Goal: Task Accomplishment & Management: Complete application form

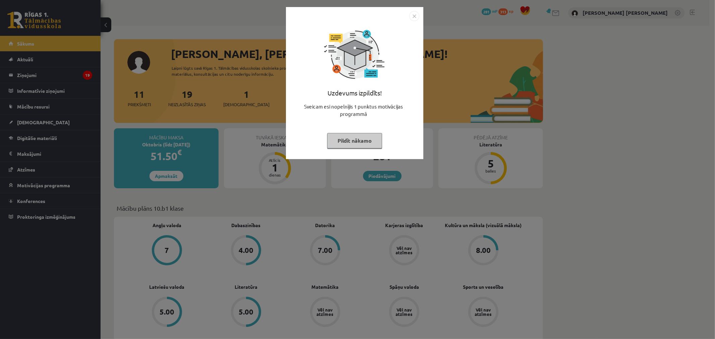
click at [358, 178] on div "Uzdevums izpildīts! Sveicam esi nopelnījis 1 punktus motivācijas programmā Pild…" at bounding box center [357, 169] width 715 height 339
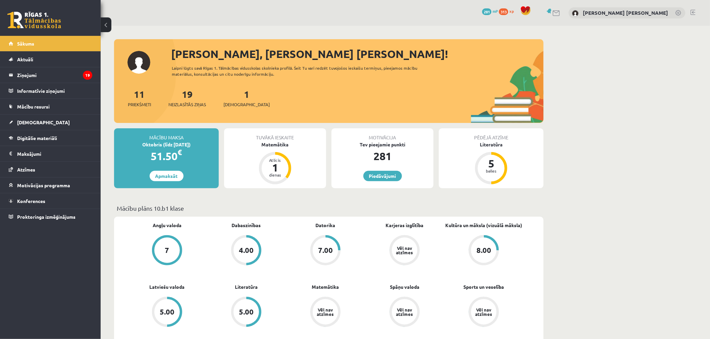
click at [267, 193] on div "Mācību maksa Oktobris (līdz 20.10.25) 51.50 € Apmaksāt Tuvākā ieskaite Matemāti…" at bounding box center [328, 160] width 429 height 65
click at [281, 168] on div "1" at bounding box center [275, 167] width 20 height 11
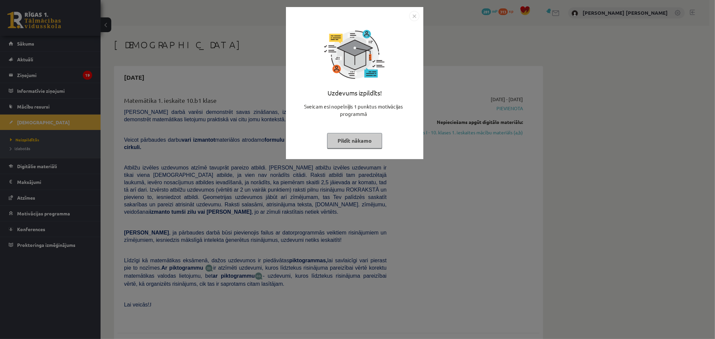
click at [420, 15] on div "Uzdevums izpildīts! Sveicam esi nopelnījis 1 punktus motivācijas programmā Pild…" at bounding box center [355, 83] width 138 height 152
click at [415, 18] on img "Close" at bounding box center [415, 16] width 10 height 10
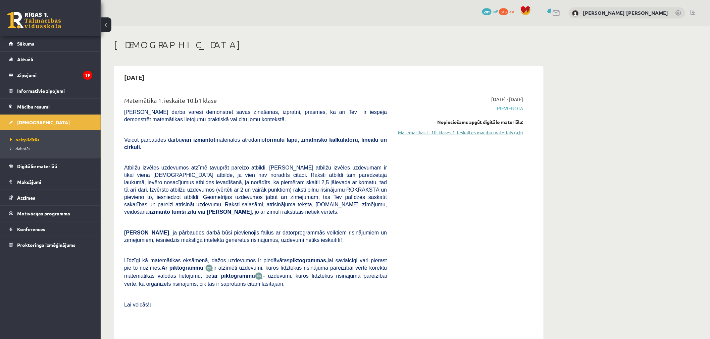
click at [436, 132] on link "Matemātikas I - 10. klases 1. ieskaites mācību materiāls (a,b)" at bounding box center [460, 132] width 126 height 7
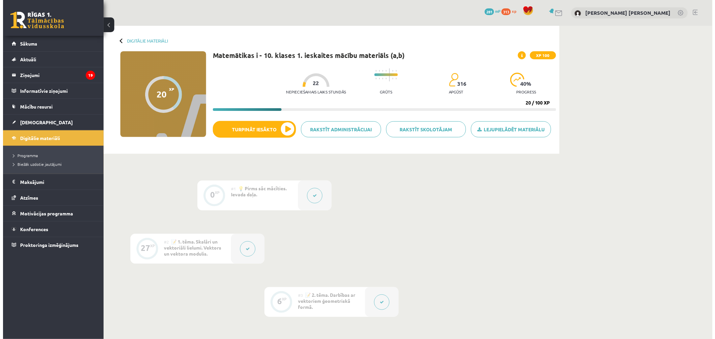
scroll to position [261, 0]
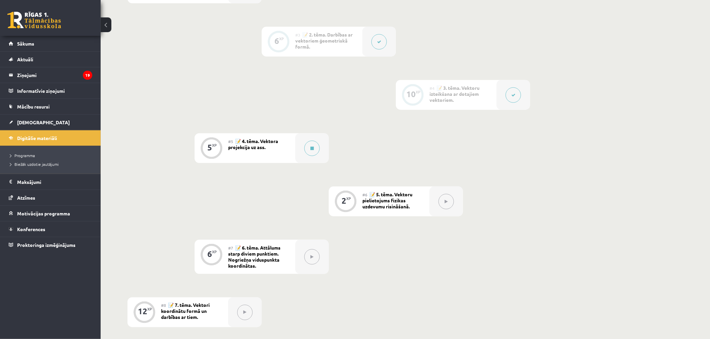
click at [252, 138] on span "📝 4. tēma. Vektora projekcija uz ass." at bounding box center [253, 144] width 50 height 12
click at [315, 145] on button at bounding box center [311, 148] width 15 height 15
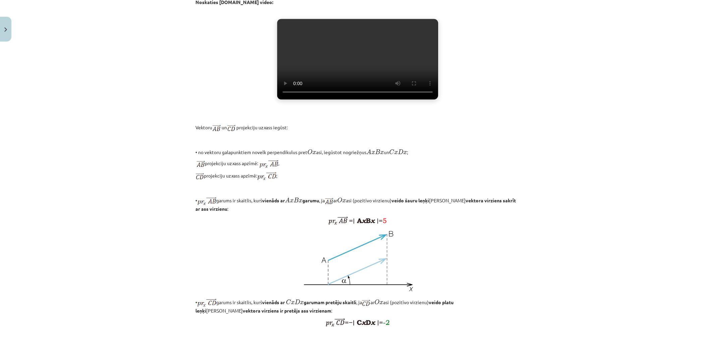
scroll to position [457, 0]
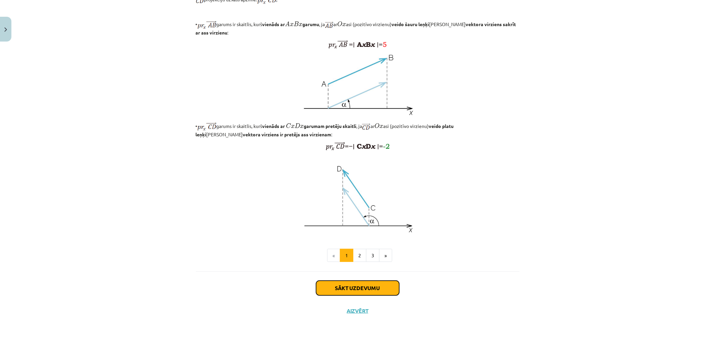
click at [331, 289] on button "Sākt uzdevumu" at bounding box center [357, 288] width 83 height 15
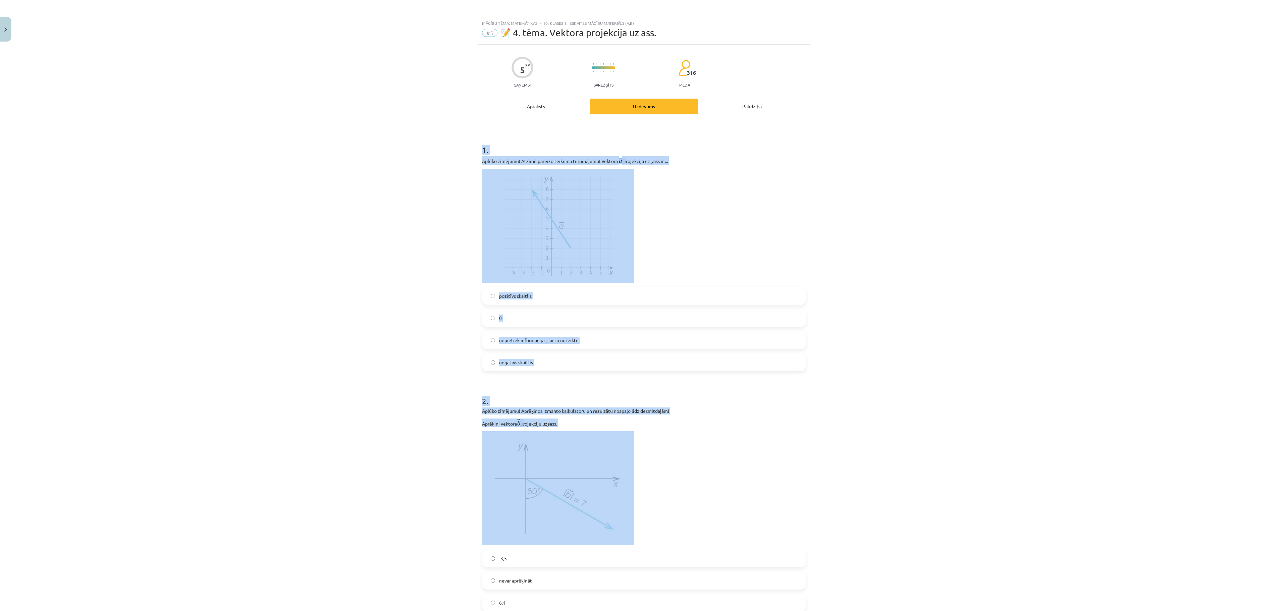
scroll to position [352, 0]
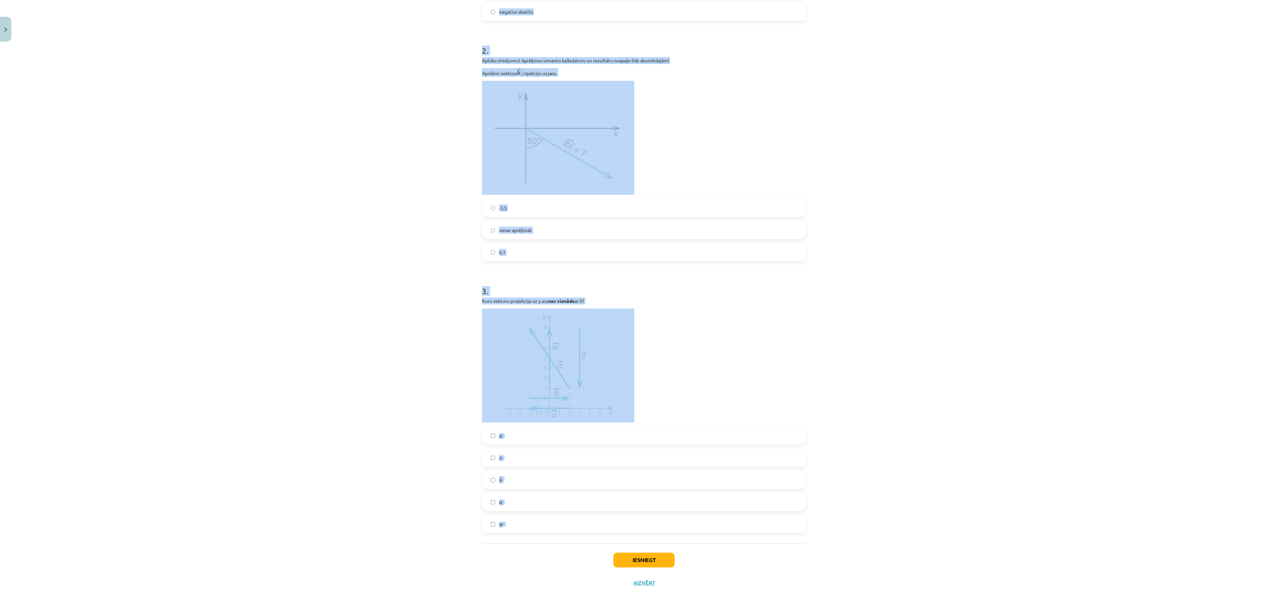
drag, startPoint x: 458, startPoint y: 148, endPoint x: 674, endPoint y: 533, distance: 441.5
click at [674, 339] on div "Mācību tēma: Matemātikas i - 10. klases 1. ieskaites mācību materiāls (a,b) #5 …" at bounding box center [644, 305] width 1288 height 611
copy form "1 . Aplūko zīmējumu! Atzīmē pareizo teikuma turpinājumu! Vektora ﻿ → a a → ﻿ pr…"
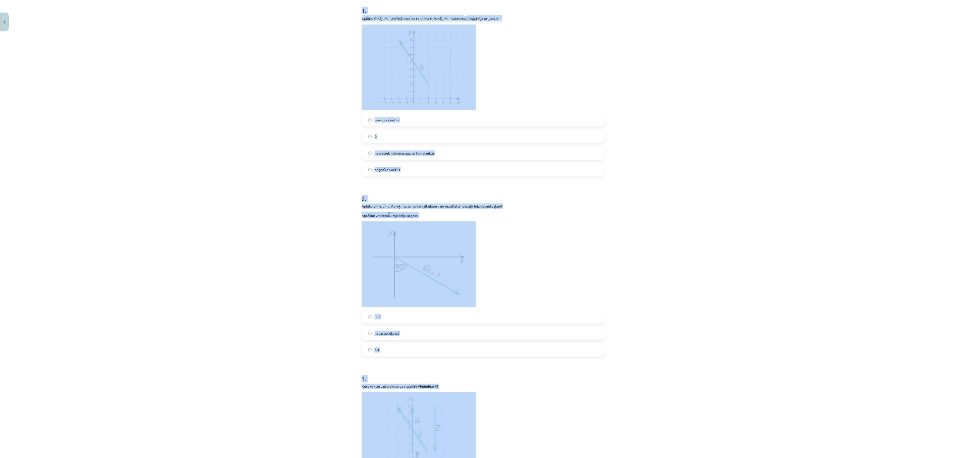
scroll to position [0, 0]
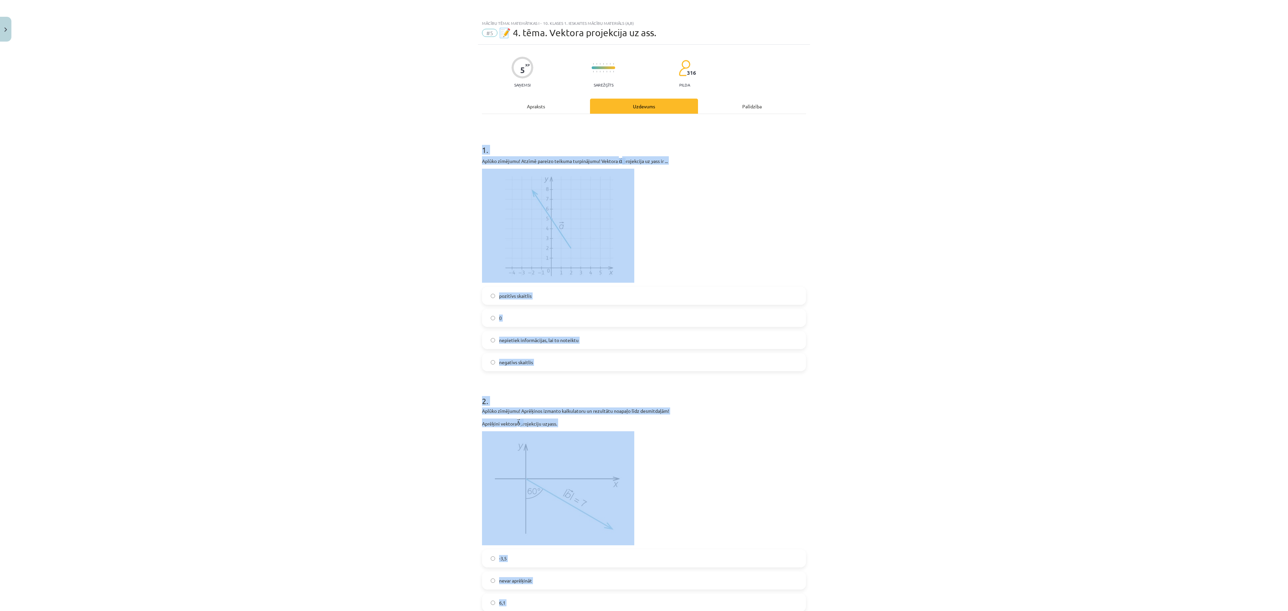
click at [404, 215] on div "Mācību tēma: Matemātikas i - 10. klases 1. ieskaites mācību materiāls (a,b) #5 …" at bounding box center [644, 305] width 1288 height 611
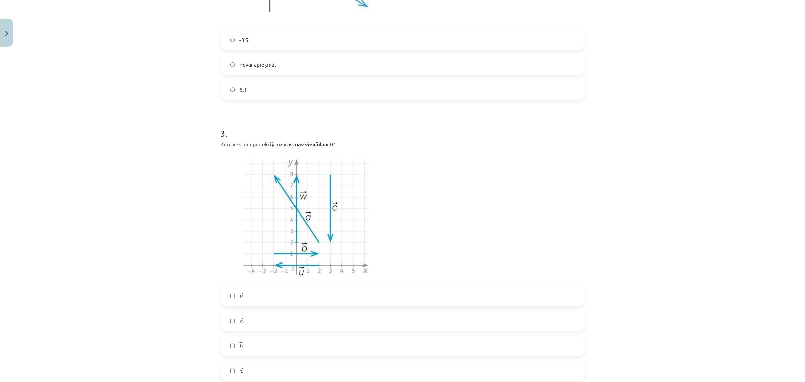
scroll to position [623, 0]
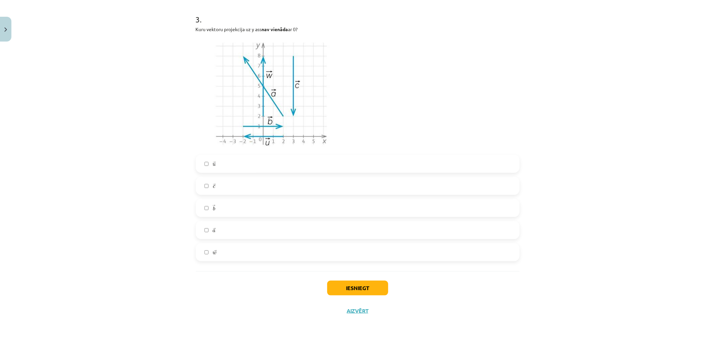
click at [206, 233] on label "→ a a →" at bounding box center [358, 230] width 323 height 17
click at [205, 189] on label "→ c c →" at bounding box center [358, 186] width 323 height 17
click at [205, 255] on label "→ w w →" at bounding box center [358, 252] width 323 height 17
click at [341, 290] on button "Iesniegt" at bounding box center [357, 288] width 61 height 15
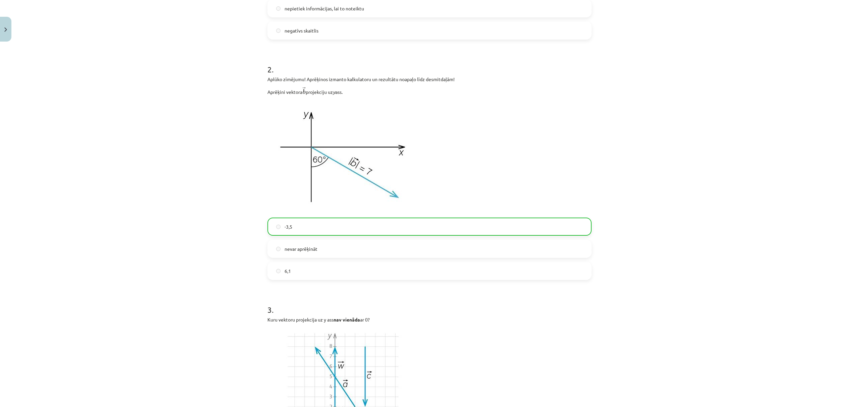
scroll to position [577, 0]
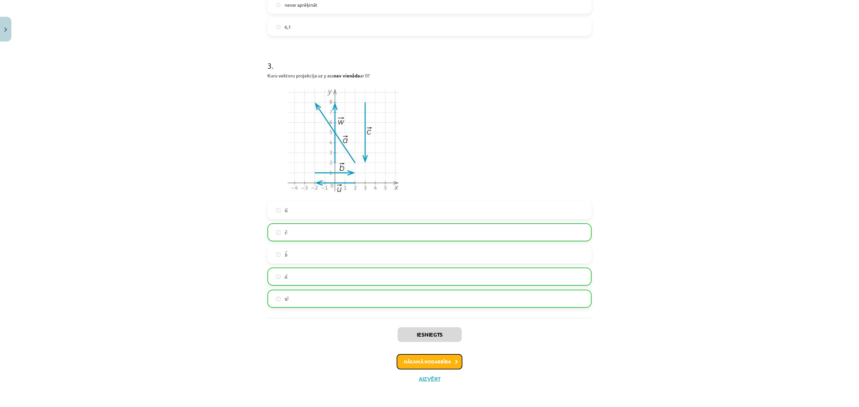
click at [424, 339] on button "Nākamā nodarbība" at bounding box center [429, 361] width 66 height 15
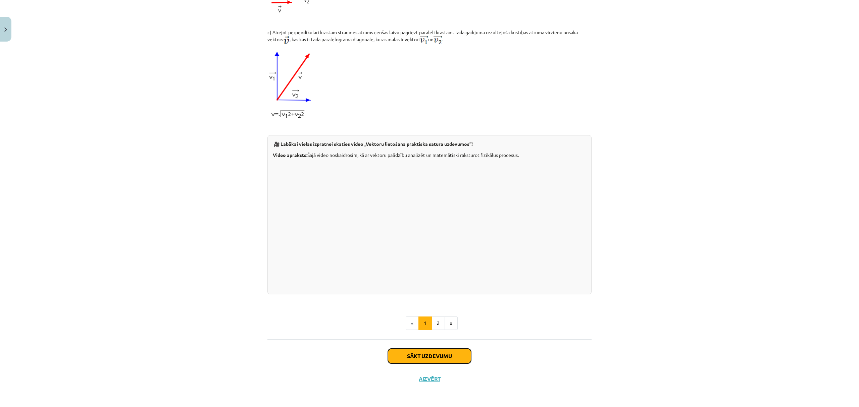
click at [426, 339] on button "Sākt uzdevumu" at bounding box center [429, 356] width 83 height 15
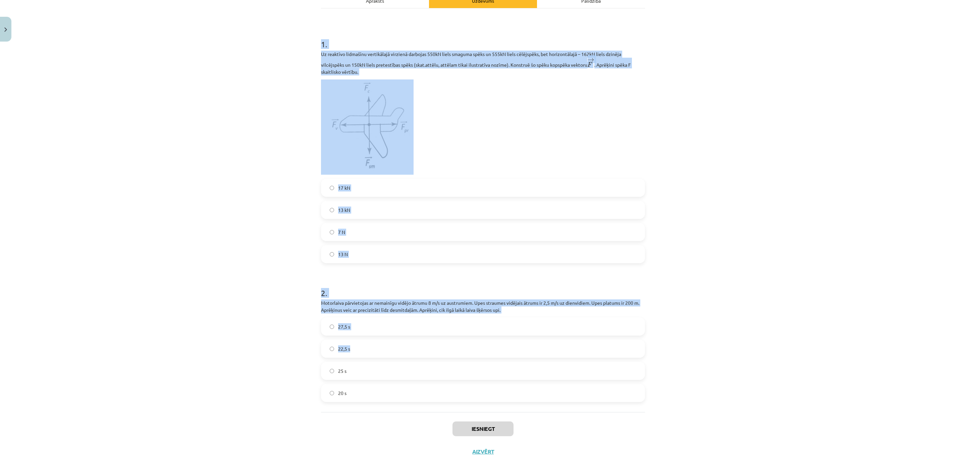
scroll to position [128, 0]
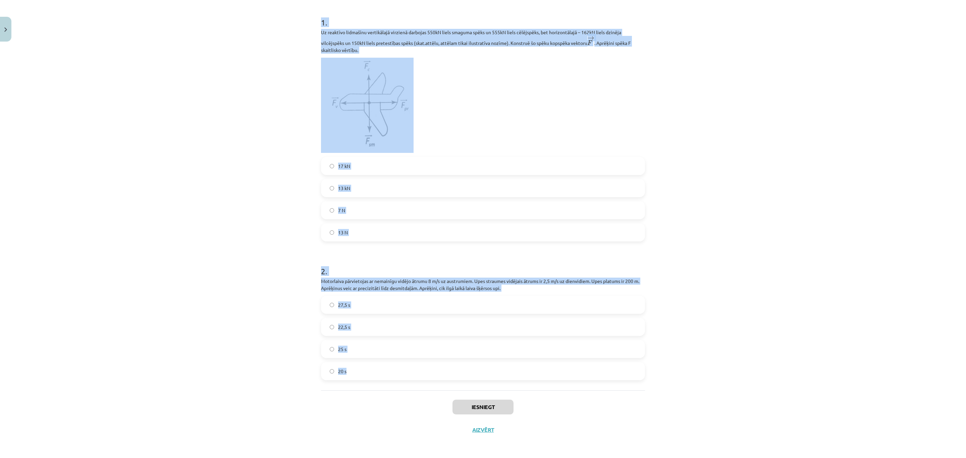
drag, startPoint x: 306, startPoint y: 140, endPoint x: 459, endPoint y: 377, distance: 281.6
click at [459, 339] on div "Mācību tēma: Matemātikas i - 10. klases 1. ieskaites mācību materiāls (a,b) #6 …" at bounding box center [483, 229] width 966 height 458
copy form "1 . Uz reaktīvo lidmašīnu vertikālajā virzienā darbojas 550kN liels smaguma spē…"
click at [286, 195] on div "Mācību tēma: Matemātikas i - 10. klases 1. ieskaites mācību materiāls (a,b) #6 …" at bounding box center [483, 229] width 966 height 458
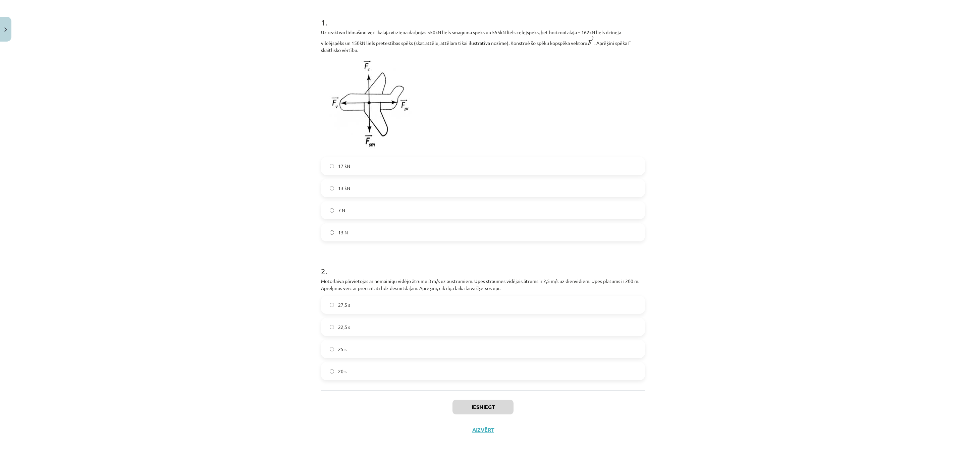
click at [326, 193] on label "13 kN" at bounding box center [483, 188] width 323 height 17
click at [337, 339] on label "25 s" at bounding box center [483, 349] width 323 height 17
click at [486, 339] on button "Iesniegt" at bounding box center [482, 407] width 61 height 15
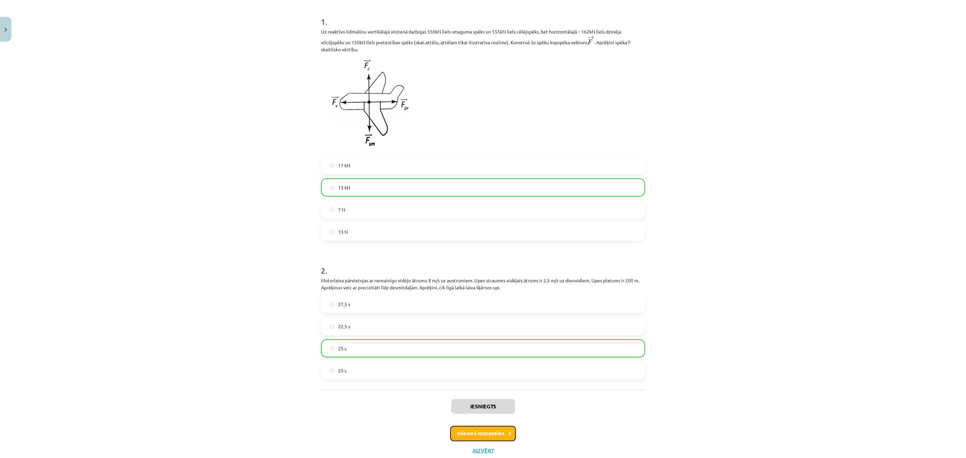
click at [495, 339] on button "Nākamā nodarbība" at bounding box center [483, 433] width 66 height 15
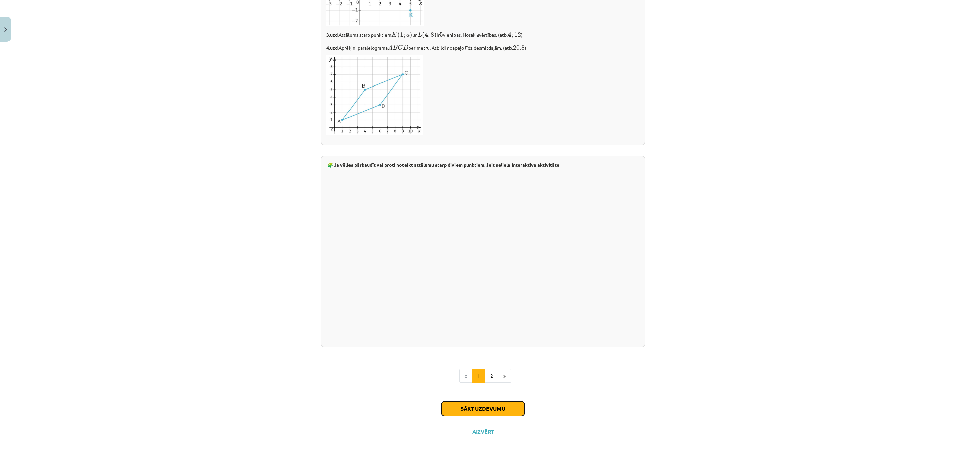
click at [471, 339] on button "Sākt uzdevumu" at bounding box center [482, 408] width 83 height 15
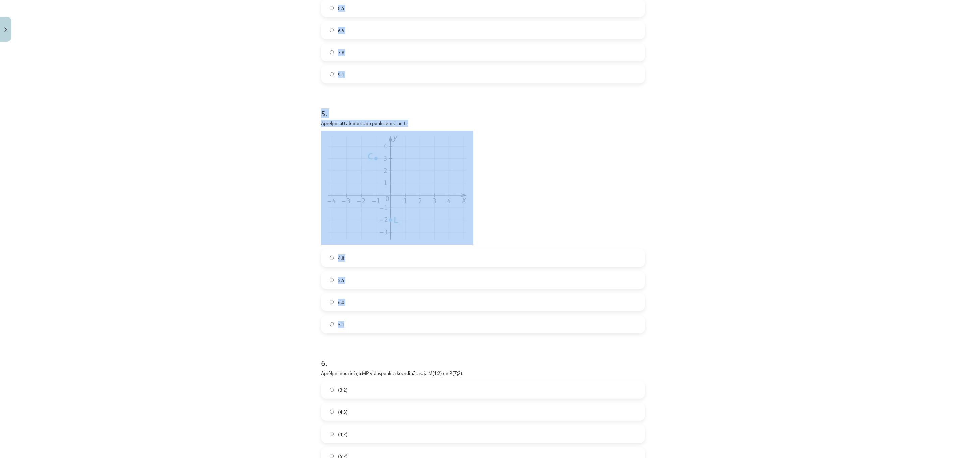
scroll to position [778, 0]
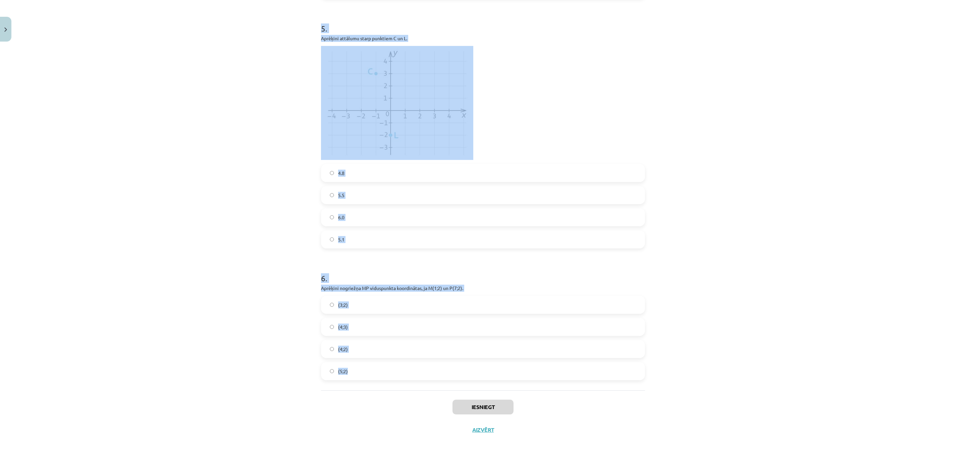
drag, startPoint x: 328, startPoint y: 152, endPoint x: 488, endPoint y: 365, distance: 266.7
click at [488, 339] on div "Mācību tēma: Matemātikas i - 10. klases 1. ieskaites mācību materiāls (a,b) #7 …" at bounding box center [483, 229] width 966 height 458
copy form "1 . Aprēķini attālumu starp punktiem ﻿P(3;−8,5) un ﻿R(12;3,5)﻿. 17 12 15 13 2 .…"
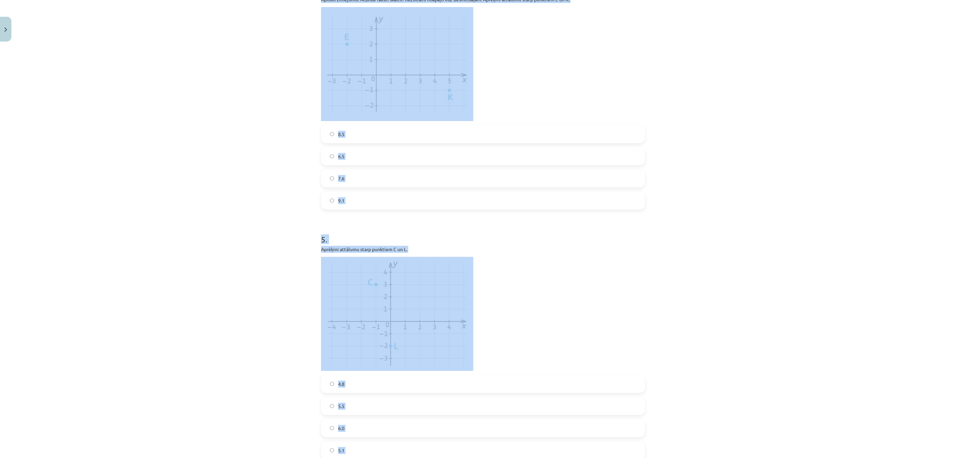
scroll to position [526, 0]
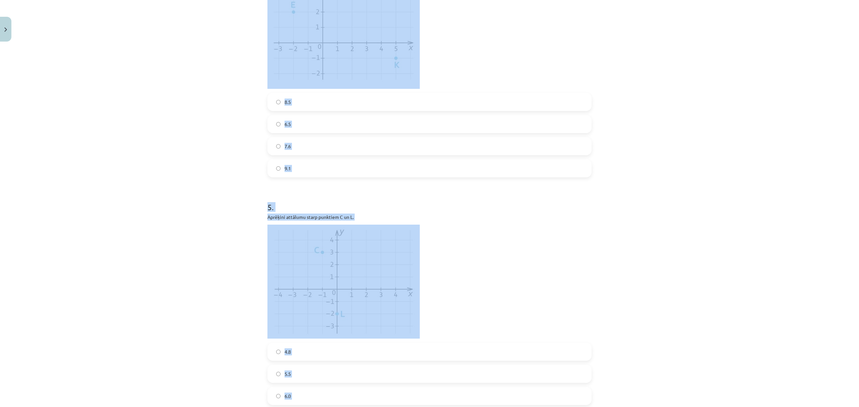
click at [488, 258] on p at bounding box center [429, 282] width 324 height 114
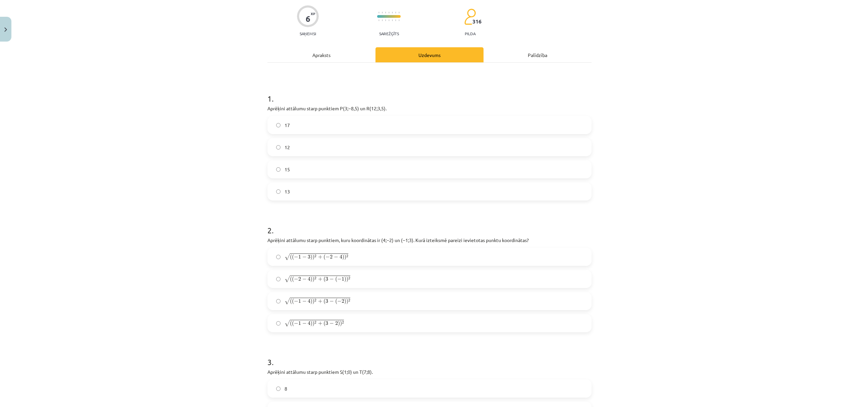
scroll to position [0, 0]
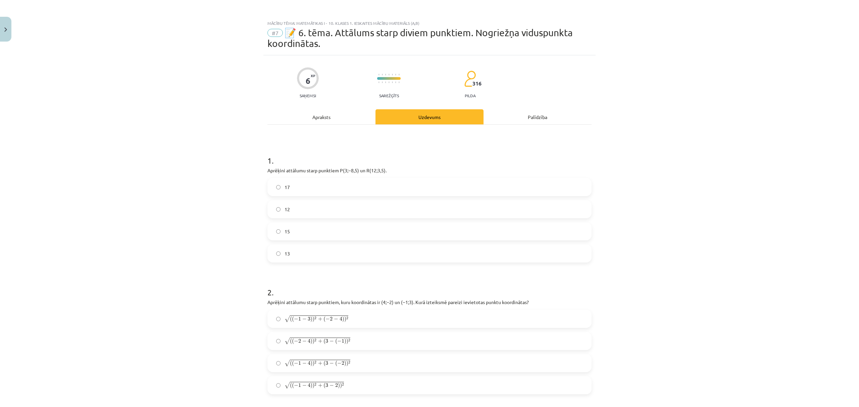
click at [287, 233] on label "15" at bounding box center [429, 231] width 323 height 17
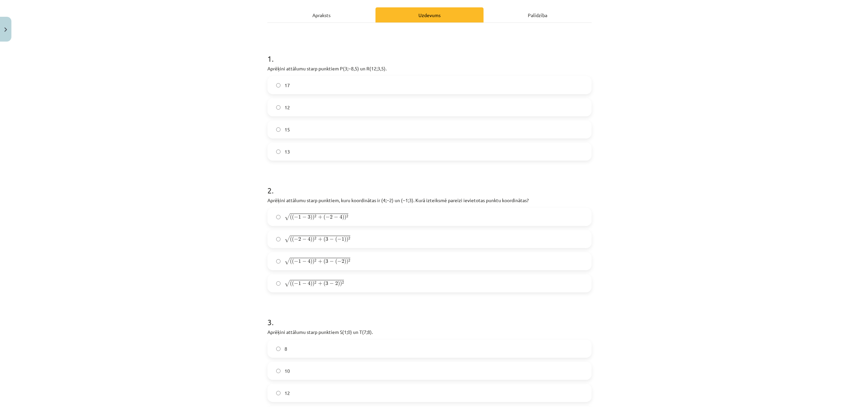
scroll to position [134, 0]
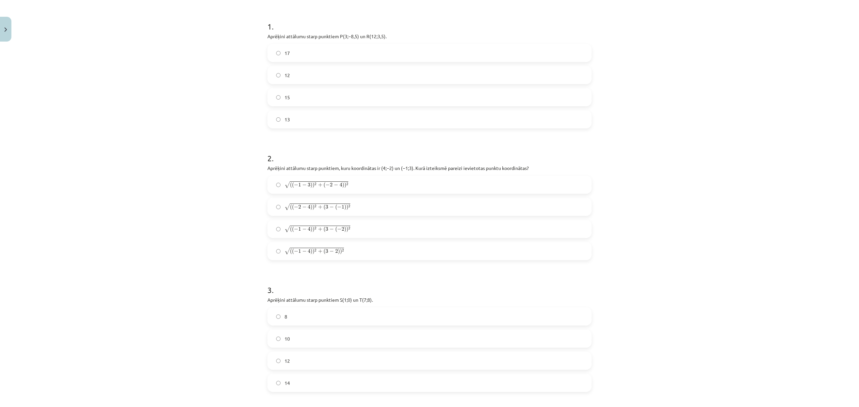
click at [278, 228] on label "√ ( ( − 1 − 4 ) ) 2 + ( 3 − ( − 2 ) ) 2 ( ( − 1 − 4 ) ) 2 + ( 3 − ( − 2 ) ) 2" at bounding box center [429, 229] width 323 height 17
click at [278, 339] on label "10" at bounding box center [429, 338] width 323 height 17
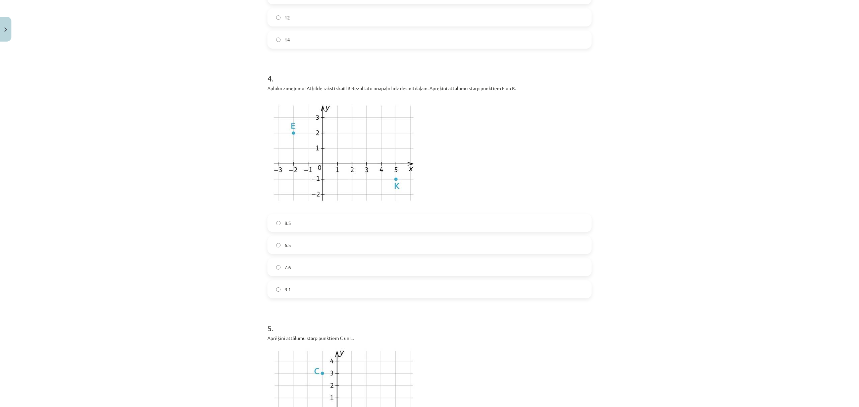
scroll to position [492, 0]
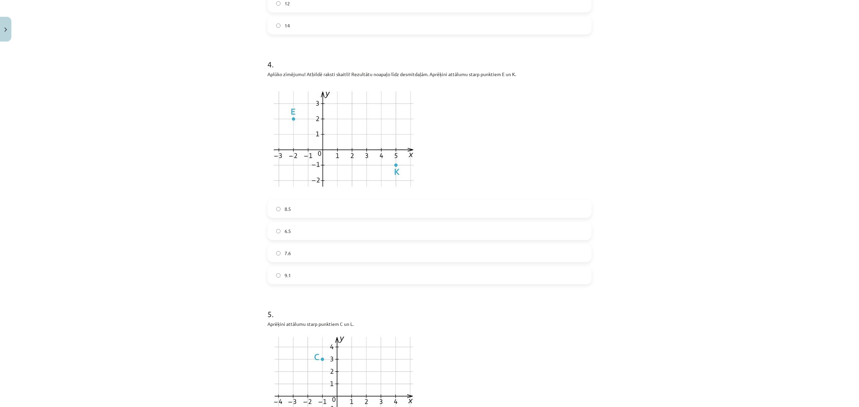
click at [279, 211] on label "8.5" at bounding box center [429, 209] width 323 height 17
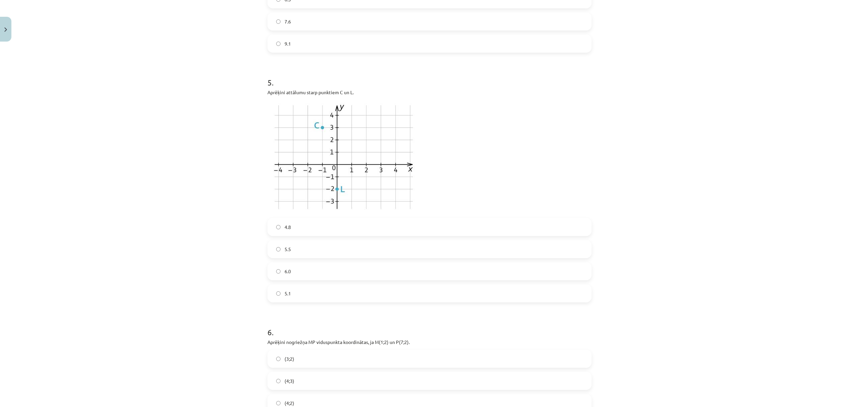
scroll to position [760, 0]
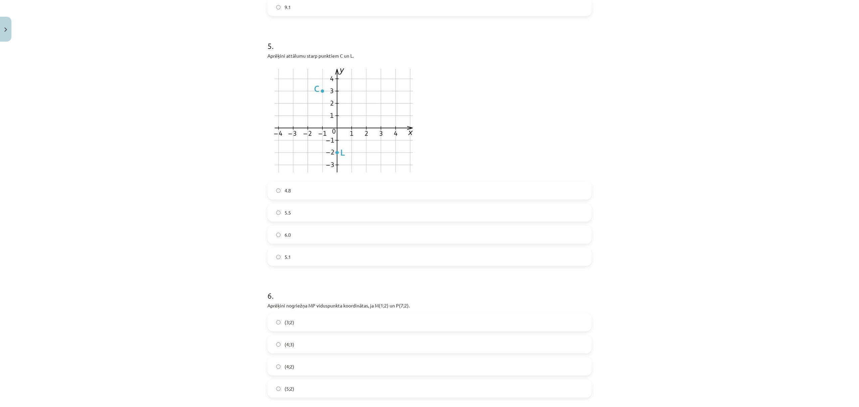
click at [278, 213] on label "5.5" at bounding box center [429, 212] width 323 height 17
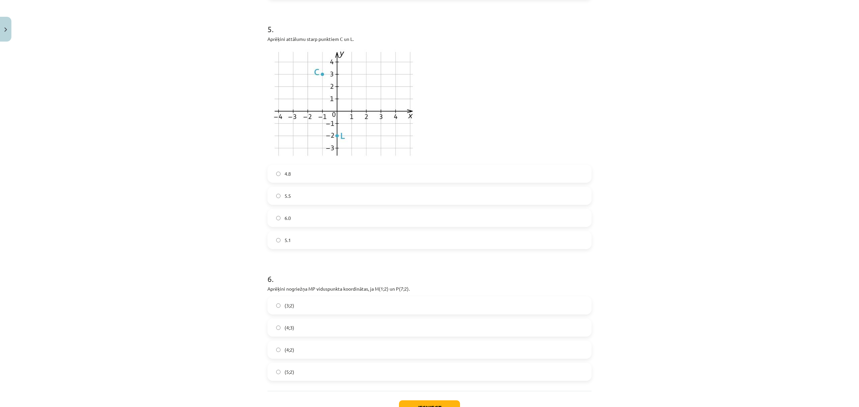
scroll to position [828, 0]
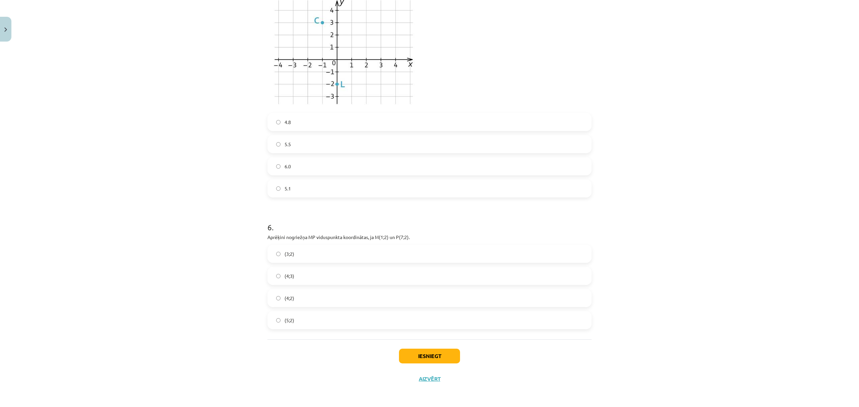
click at [286, 299] on span "(4;2)" at bounding box center [289, 298] width 10 height 7
click at [429, 339] on button "Iesniegt" at bounding box center [429, 356] width 61 height 15
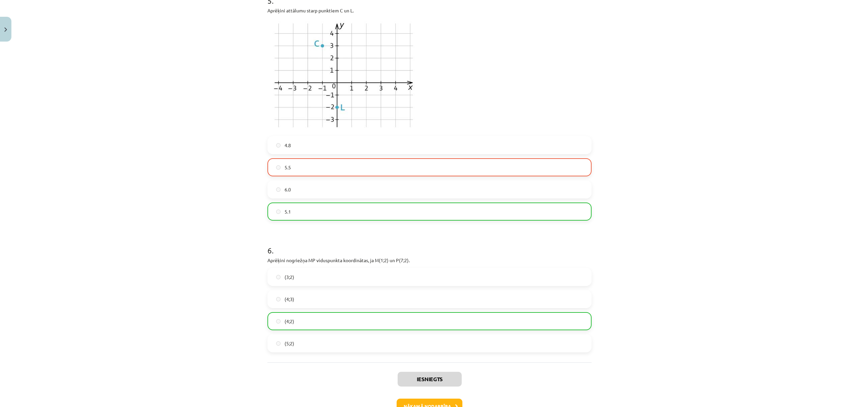
scroll to position [850, 0]
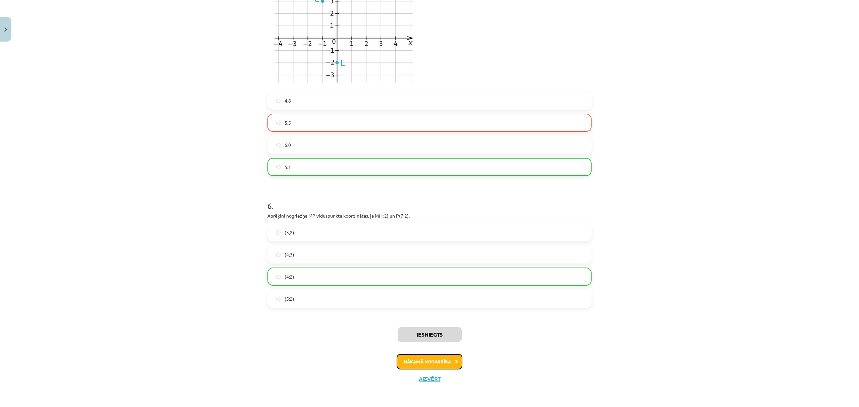
click at [417, 339] on button "Nākamā nodarbība" at bounding box center [429, 361] width 66 height 15
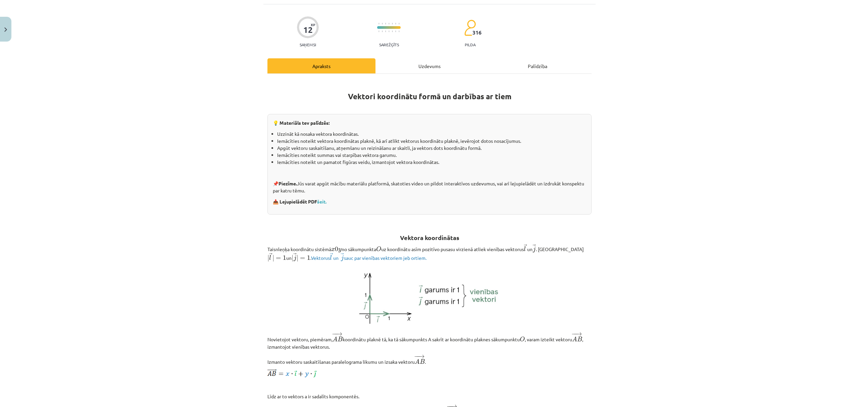
scroll to position [18, 0]
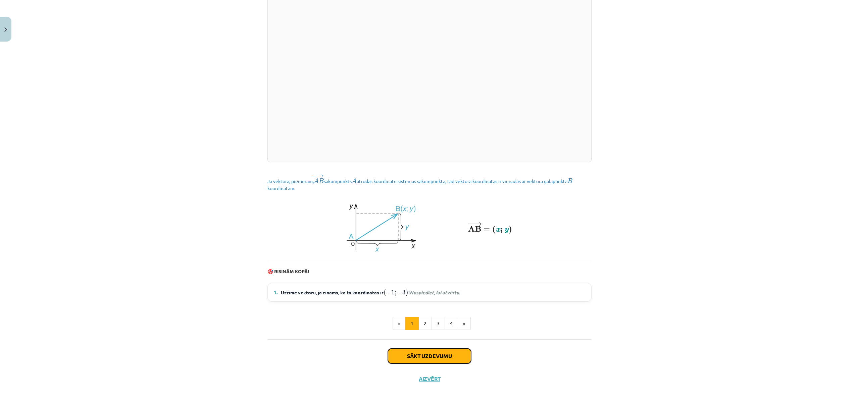
click at [434, 339] on button "Sākt uzdevumu" at bounding box center [429, 356] width 83 height 15
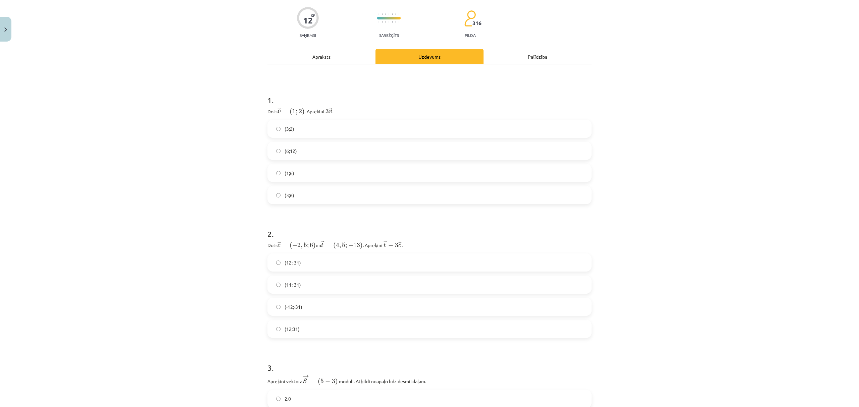
scroll to position [17, 0]
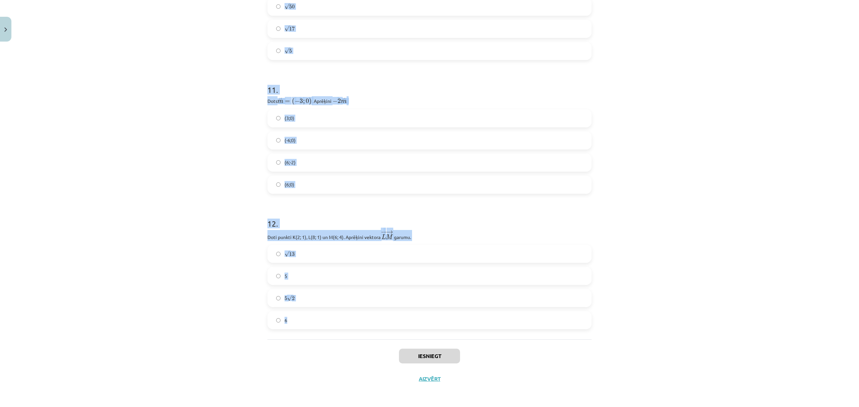
drag, startPoint x: 250, startPoint y: 125, endPoint x: 368, endPoint y: 316, distance: 224.0
click at [368, 316] on div "Mācību tēma: Matemātikas i - 10. klases 1. ieskaites mācību materiāls (a,b) #8 …" at bounding box center [429, 203] width 859 height 407
copy form "1 . Dots → v = ( 1 ; 2 ) v → = ( 1 ; 2 ) ﻿. Aprēķini ﻿ 3 → v 3 v → ﻿. (3;2) (6;…"
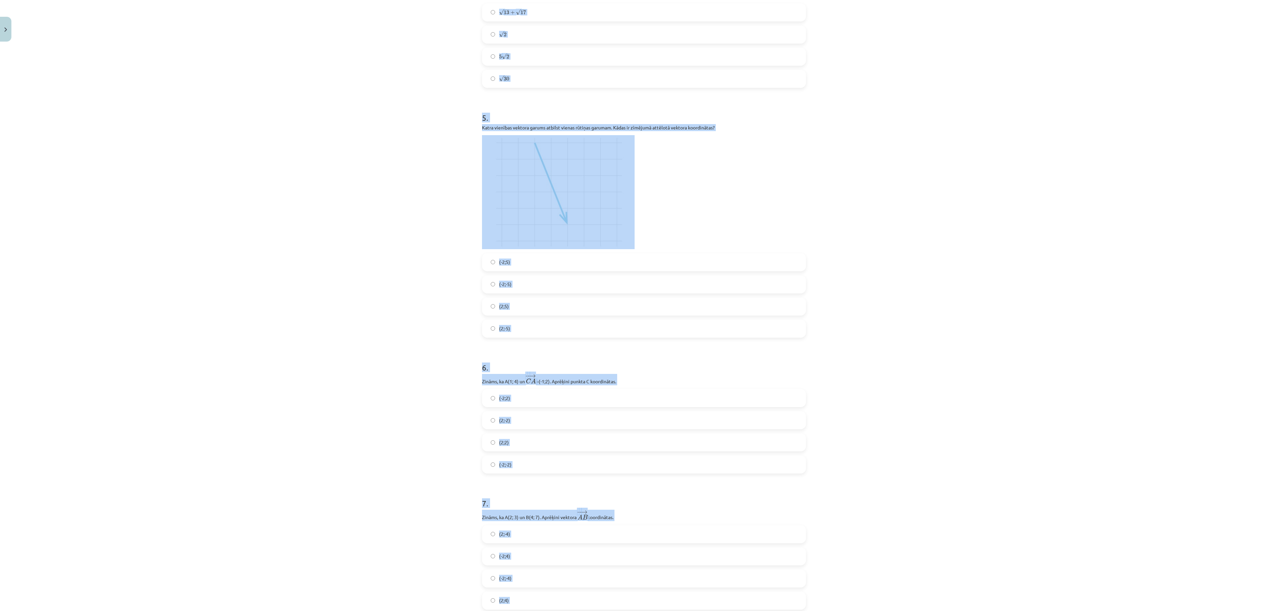
click at [259, 240] on div "Mācību tēma: Matemātikas i - 10. klases 1. ieskaites mācību materiāls (a,b) #8 …" at bounding box center [644, 305] width 1288 height 611
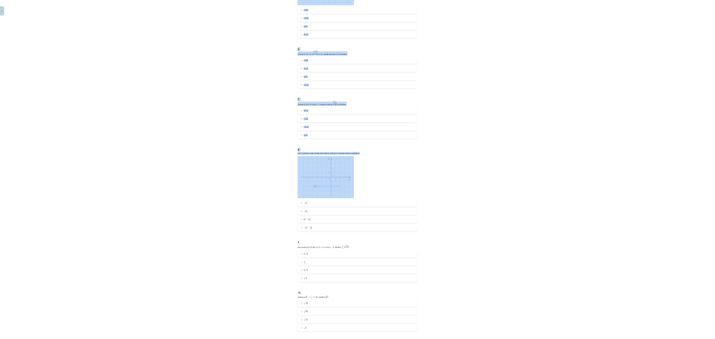
scroll to position [1136, 0]
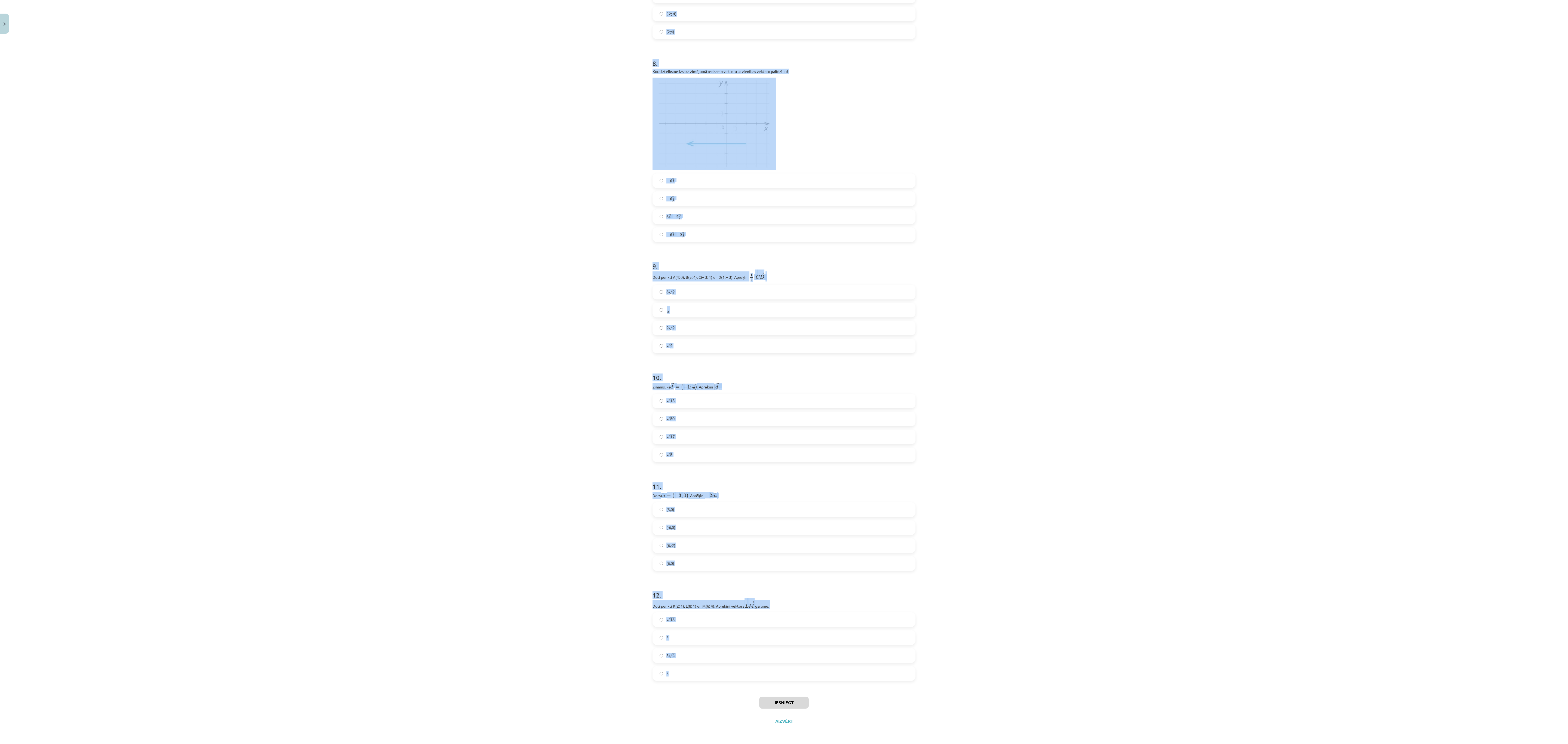
drag, startPoint x: 614, startPoint y: 107, endPoint x: 763, endPoint y: 681, distance: 593.0
click at [575, 275] on div "Mācību tēma: Matemātikas i - 10. klases 1. ieskaites mācību materiāls (a,b) #8 …" at bounding box center [784, 372] width 1568 height 744
copy form "1 . Dots → v = ( 1 ; 2 ) v → = ( 1 ; 2 ) ﻿. Aprēķini ﻿ 3 → v 3 v → ﻿. (3;2) (6;…"
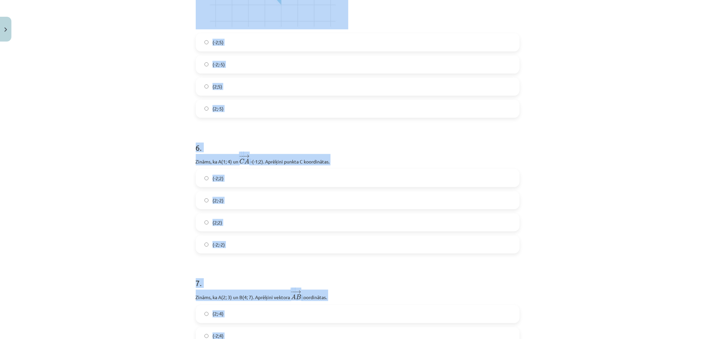
click at [141, 115] on div "Mācību tēma: Matemātikas i - 10. klases 1. ieskaites mācību materiāls (a,b) #8 …" at bounding box center [357, 169] width 715 height 339
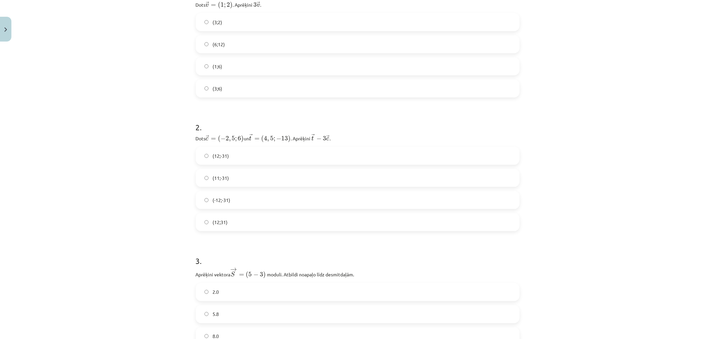
scroll to position [0, 0]
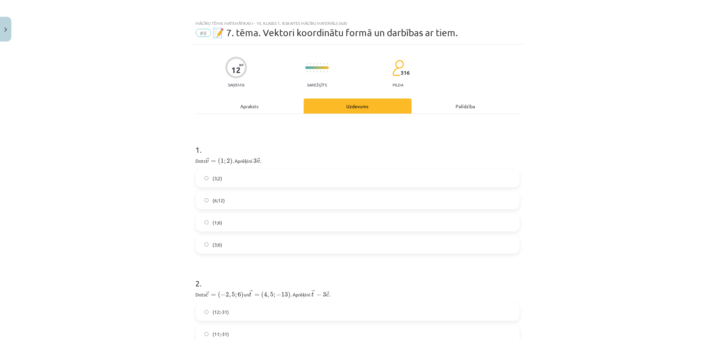
drag, startPoint x: 200, startPoint y: 245, endPoint x: 187, endPoint y: 239, distance: 14.4
click at [200, 245] on label "(3;6)" at bounding box center [358, 244] width 323 height 17
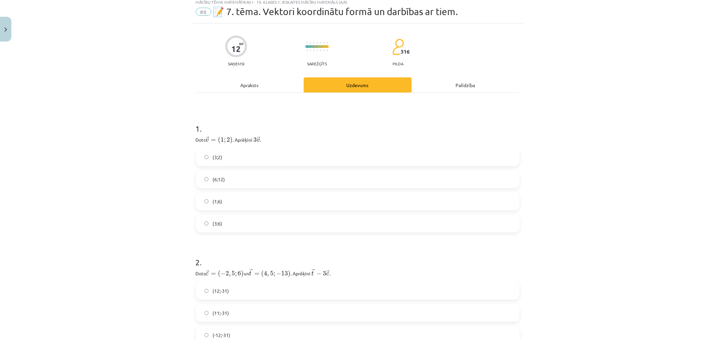
scroll to position [186, 0]
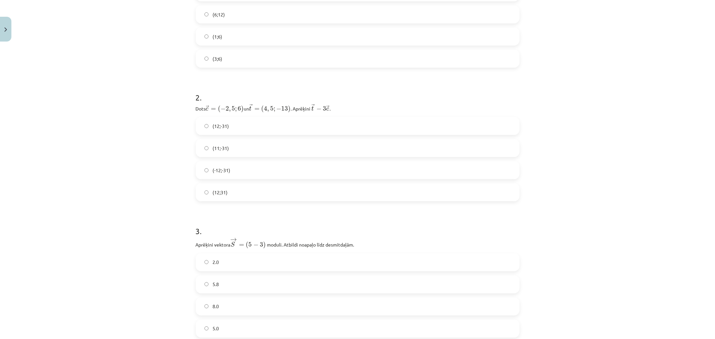
click at [235, 129] on label "(12;-31)" at bounding box center [358, 126] width 323 height 17
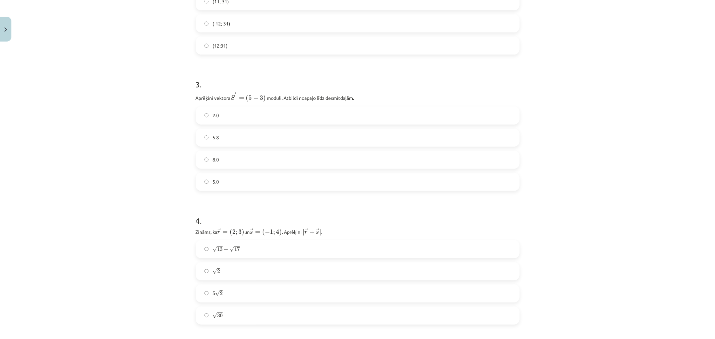
scroll to position [335, 0]
click at [213, 135] on span "5.8" at bounding box center [216, 135] width 6 height 7
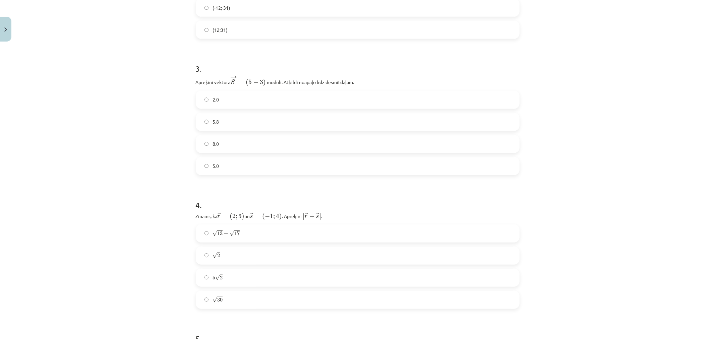
scroll to position [410, 0]
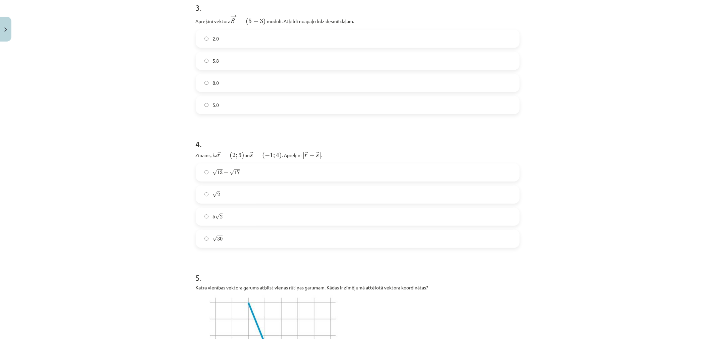
click at [223, 216] on label "5 √ 2 5 2" at bounding box center [358, 217] width 323 height 17
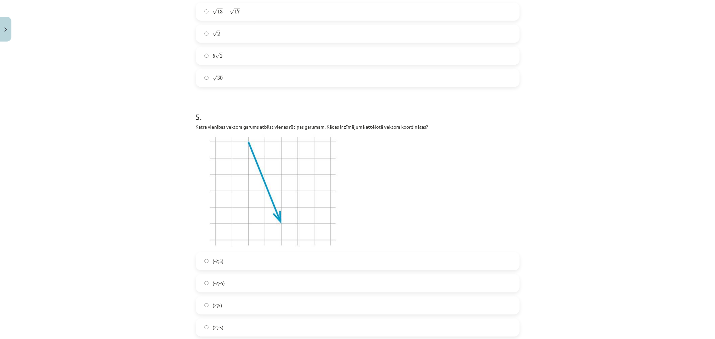
scroll to position [633, 0]
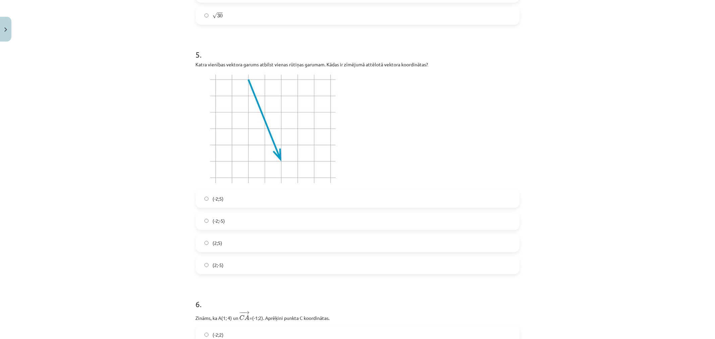
click at [216, 266] on span "(2;-5)" at bounding box center [218, 265] width 11 height 7
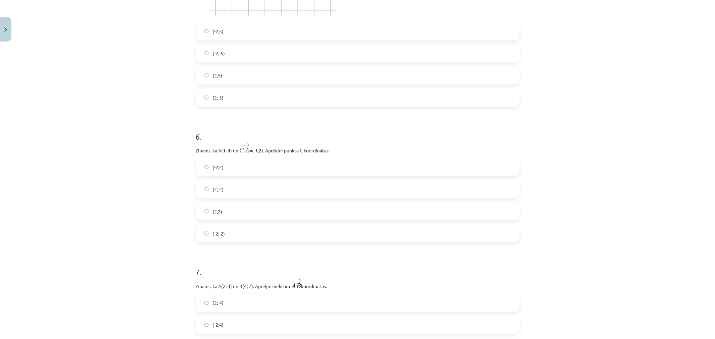
scroll to position [894, 0]
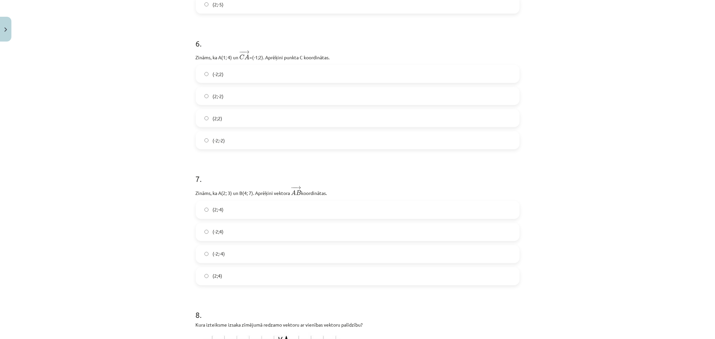
click at [211, 280] on label "(2;4)" at bounding box center [358, 276] width 323 height 17
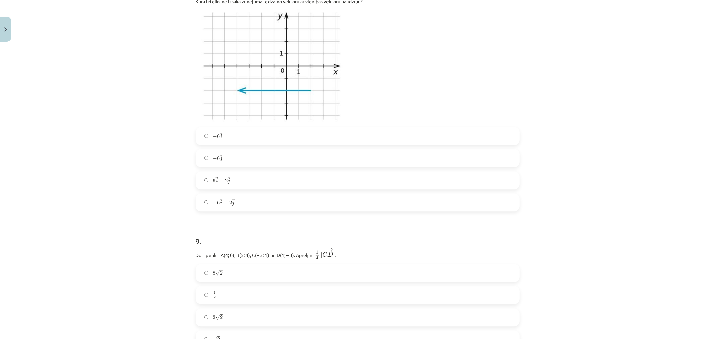
scroll to position [1267, 0]
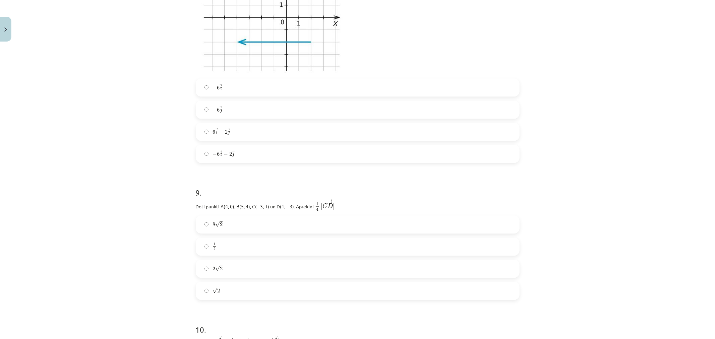
click at [199, 152] on label "− 6 → i − 2 → j − 6 i → − 2 j →" at bounding box center [358, 154] width 323 height 17
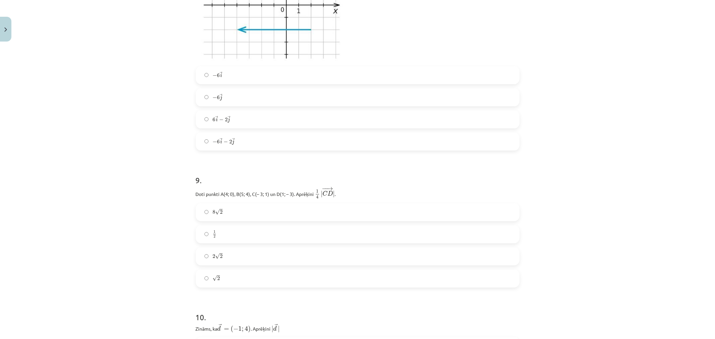
scroll to position [1304, 0]
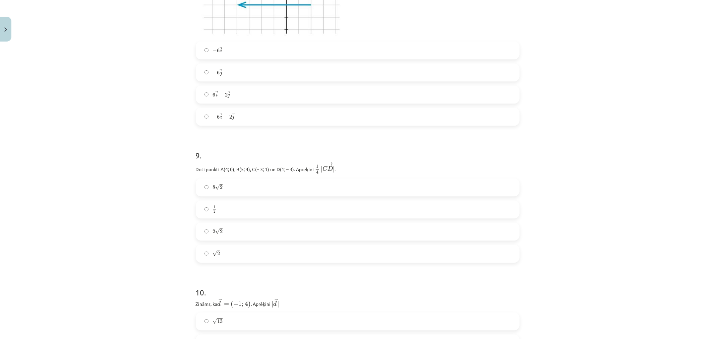
click at [203, 259] on label "√ 2 2" at bounding box center [358, 254] width 323 height 17
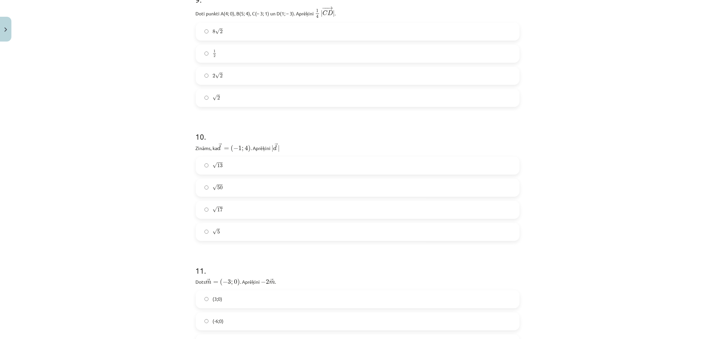
scroll to position [1491, 0]
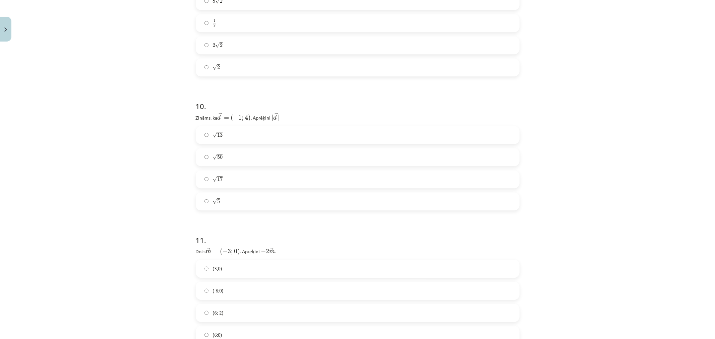
click at [206, 175] on label "√ 17 17" at bounding box center [358, 179] width 323 height 17
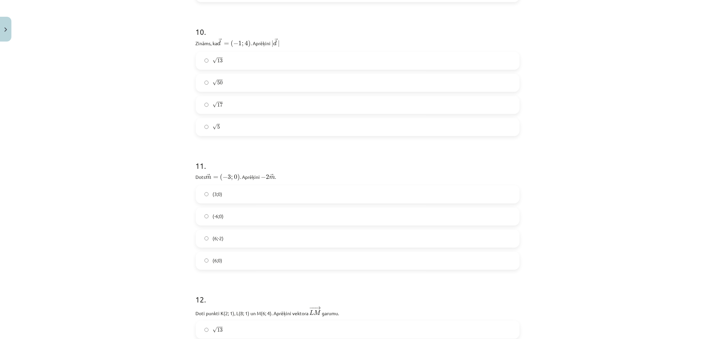
click at [199, 258] on label "(6;0)" at bounding box center [358, 261] width 323 height 17
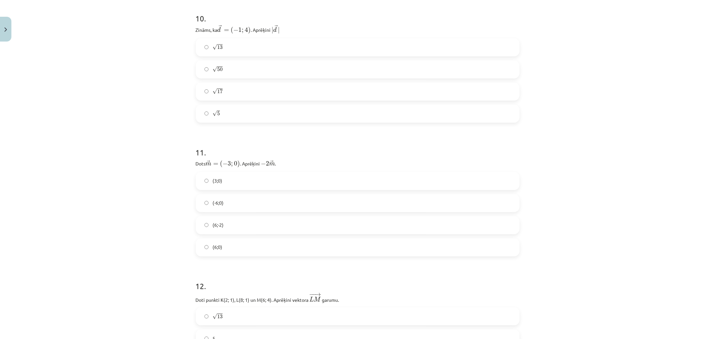
scroll to position [1708, 0]
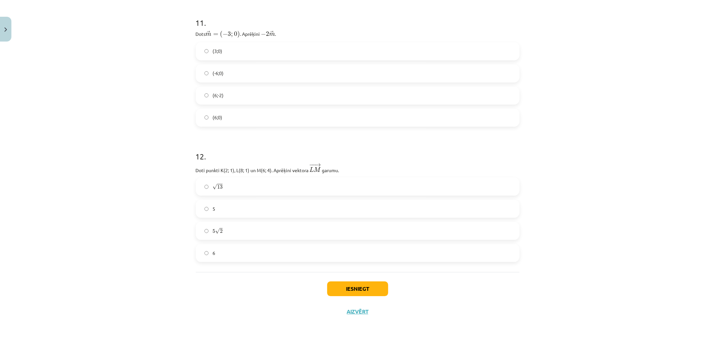
click at [199, 183] on label "√ 13 13" at bounding box center [358, 186] width 323 height 17
click at [340, 294] on button "Iesniegt" at bounding box center [357, 289] width 61 height 15
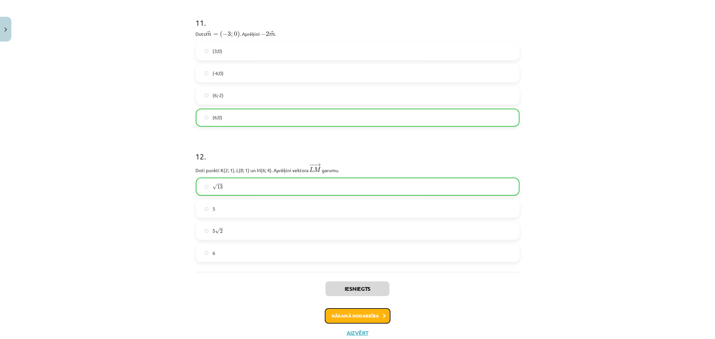
click at [339, 314] on button "Nākamā nodarbība" at bounding box center [358, 316] width 66 height 15
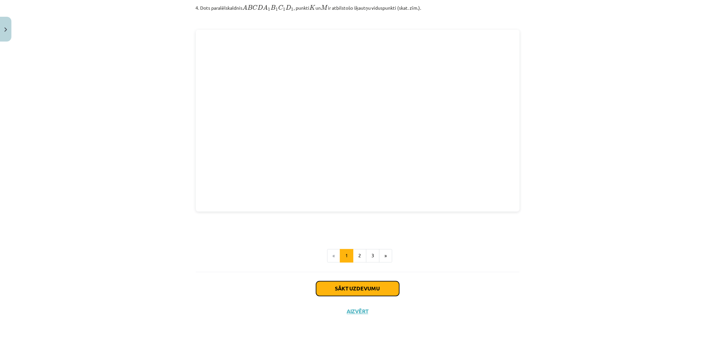
click at [355, 290] on button "Sākt uzdevumu" at bounding box center [357, 289] width 83 height 15
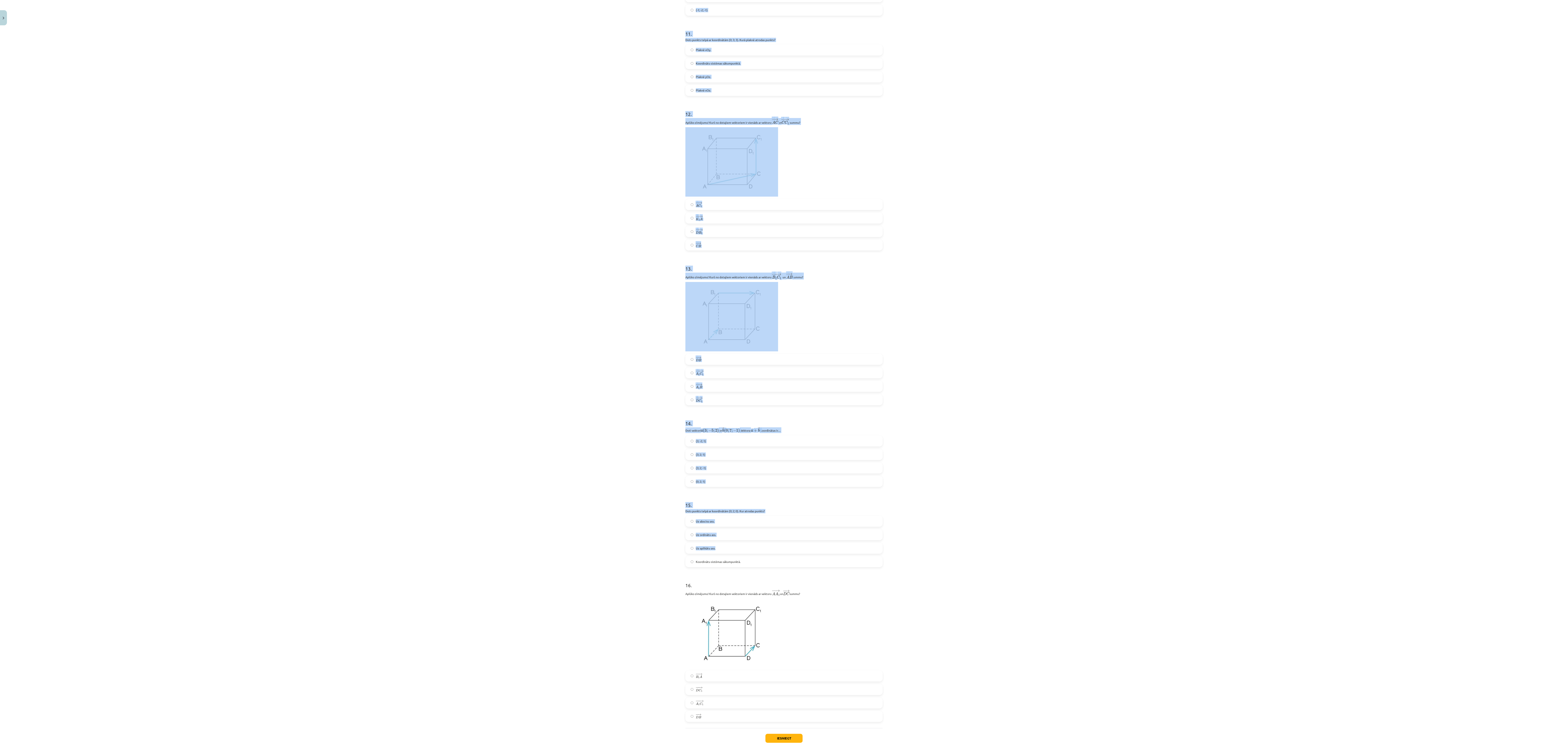
scroll to position [1193, 0]
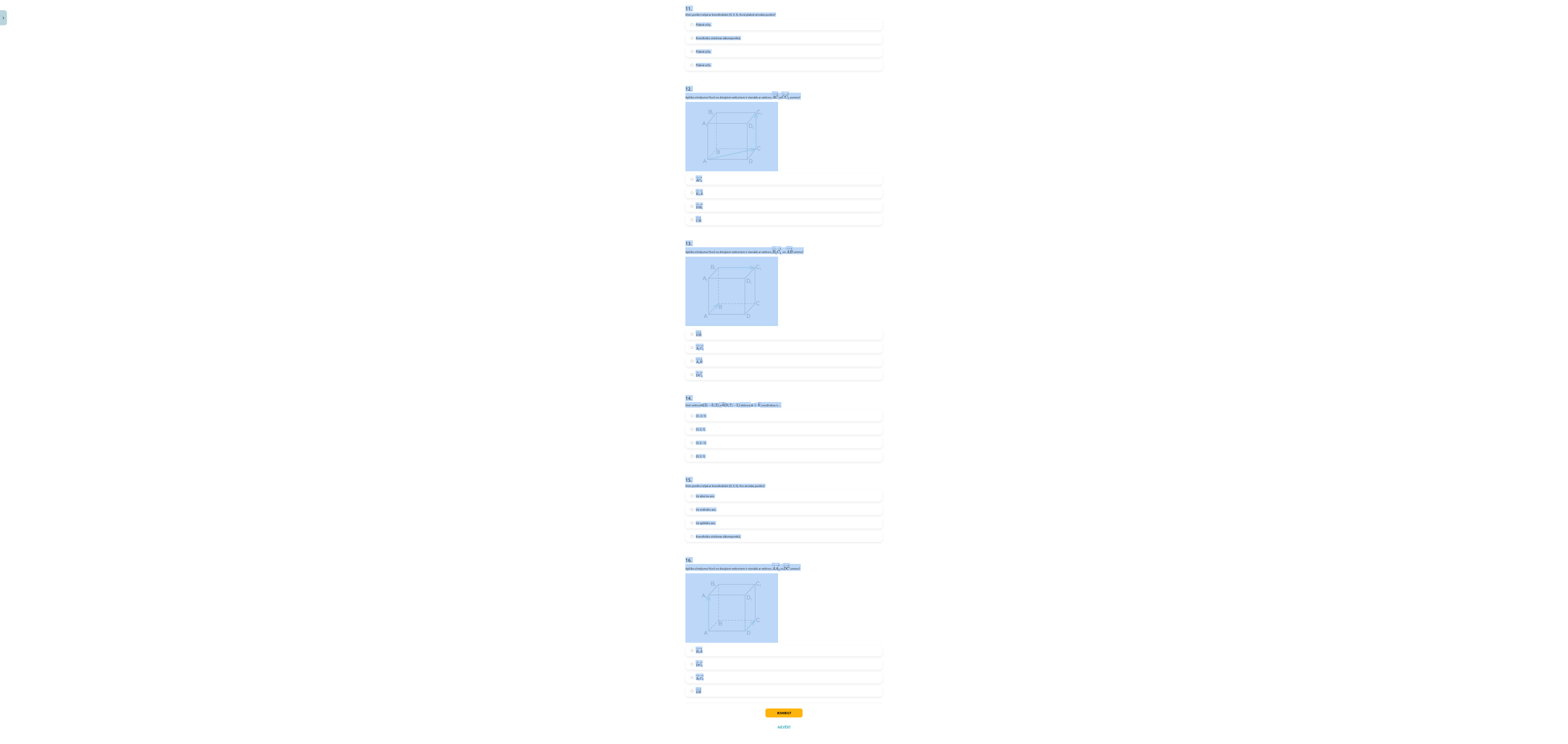
drag, startPoint x: 665, startPoint y: 86, endPoint x: 848, endPoint y: 701, distance: 641.6
click at [432, 206] on div "Mācību tēma: Matemātikas i - 10. klases 1. ieskaites mācību materiāls (a,b) #9 …" at bounding box center [784, 372] width 1568 height 744
copy form "1 . Aplūko zīmējumu! Atzīmē pareizās atbildes! Dota taisna trijstūra prizma. Ra…"
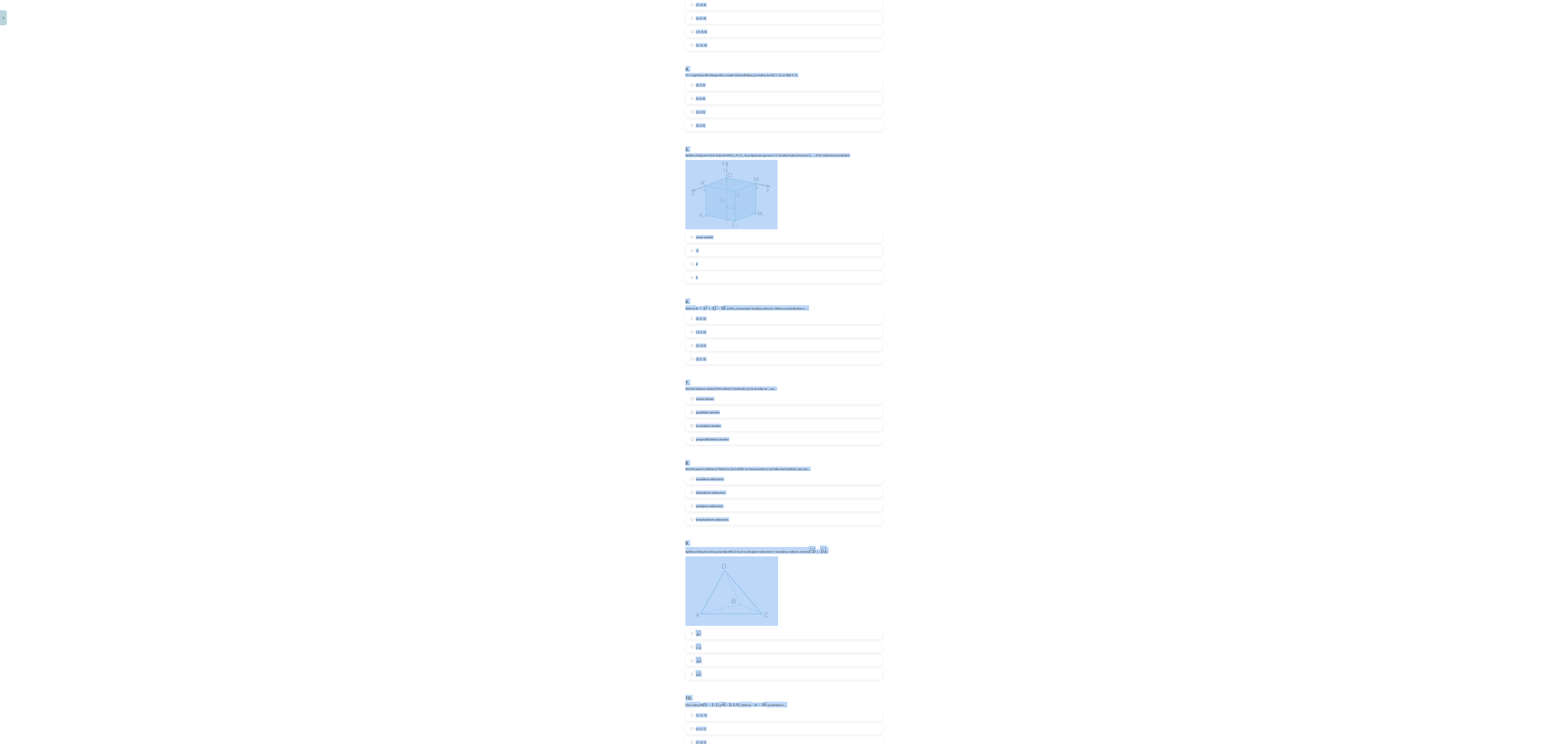
scroll to position [376, 0]
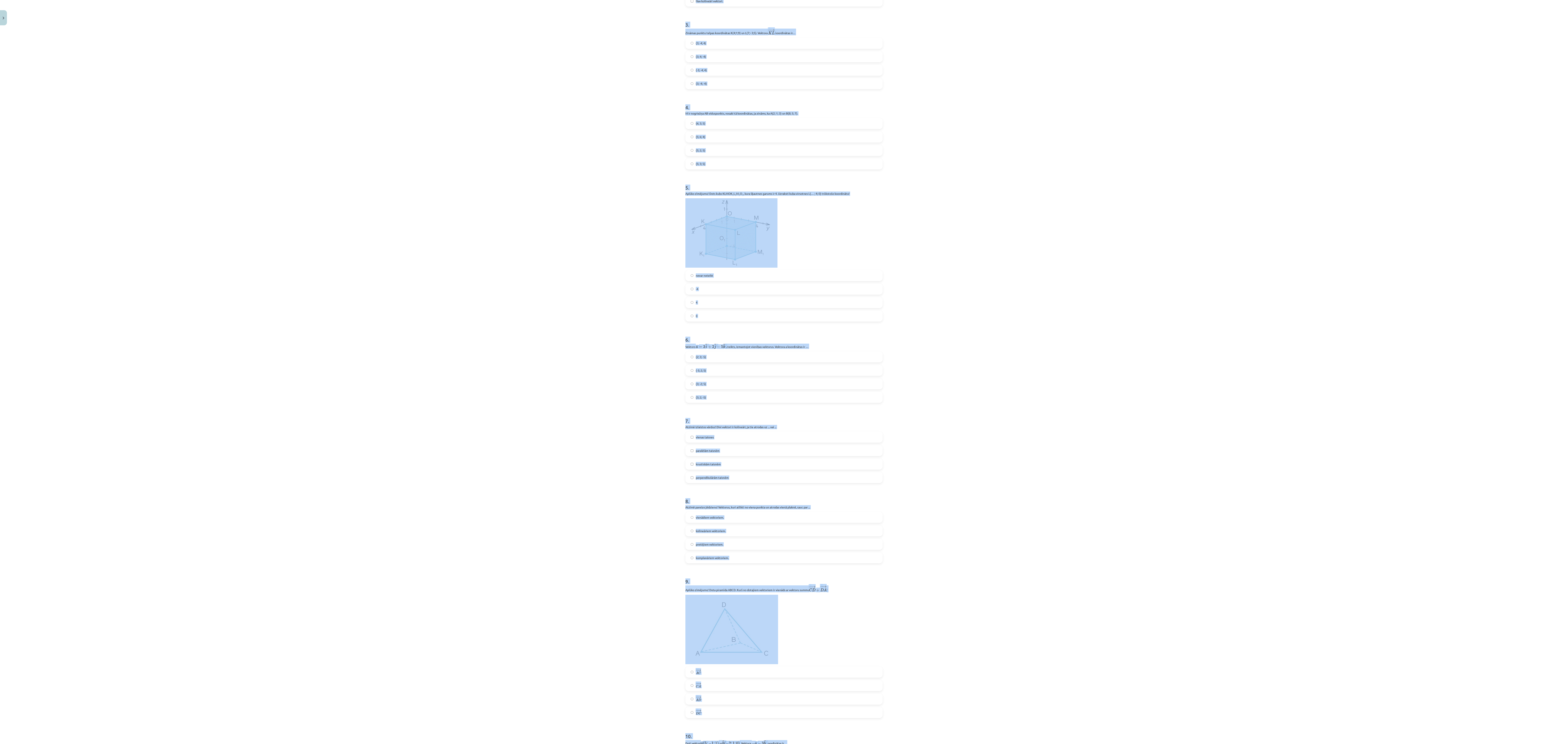
click at [430, 206] on div "Mācību tēma: Matemātikas i - 10. klases 1. ieskaites mācību materiāls (a,b) #9 …" at bounding box center [784, 372] width 1568 height 744
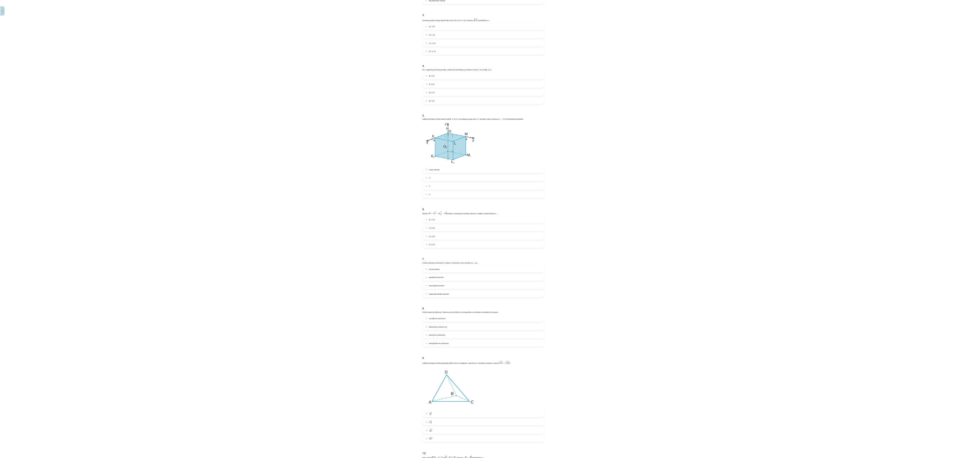
scroll to position [0, 0]
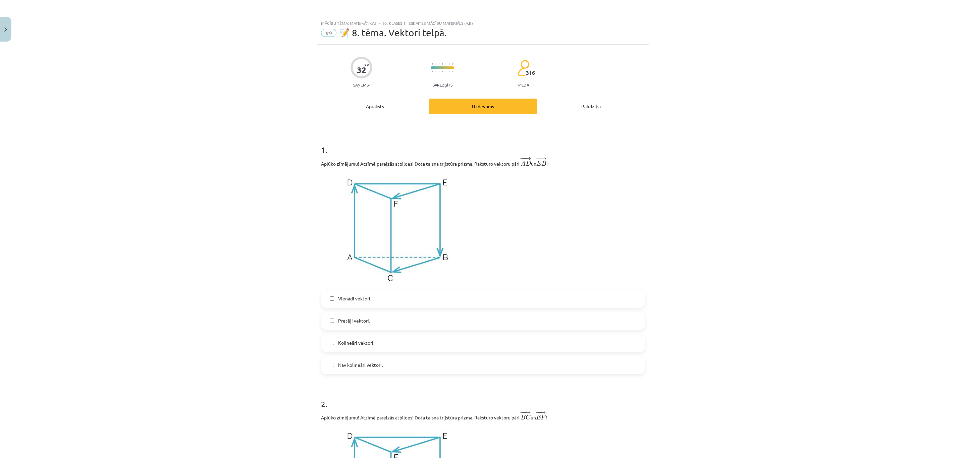
click at [332, 324] on label "Pretēji vektori." at bounding box center [483, 321] width 323 height 17
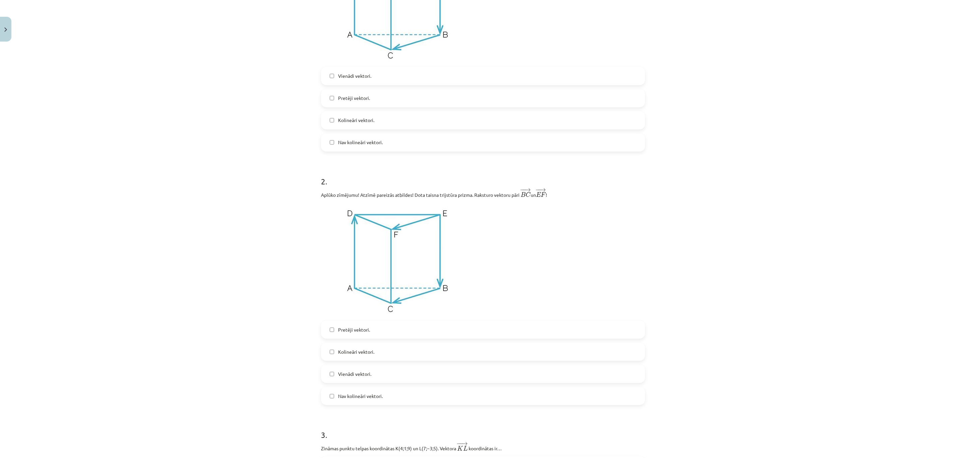
scroll to position [302, 0]
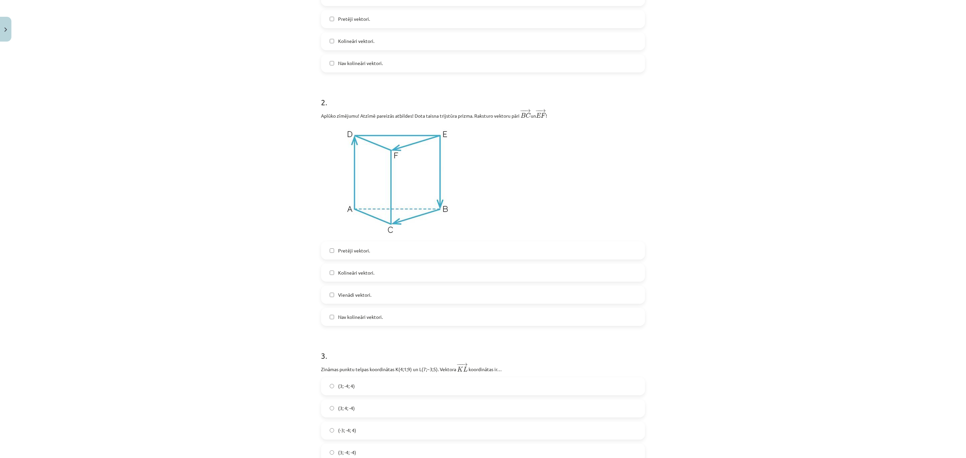
drag, startPoint x: 334, startPoint y: 274, endPoint x: 325, endPoint y: 288, distance: 17.0
click at [338, 274] on span "Kolineāri vektori." at bounding box center [356, 272] width 36 height 7
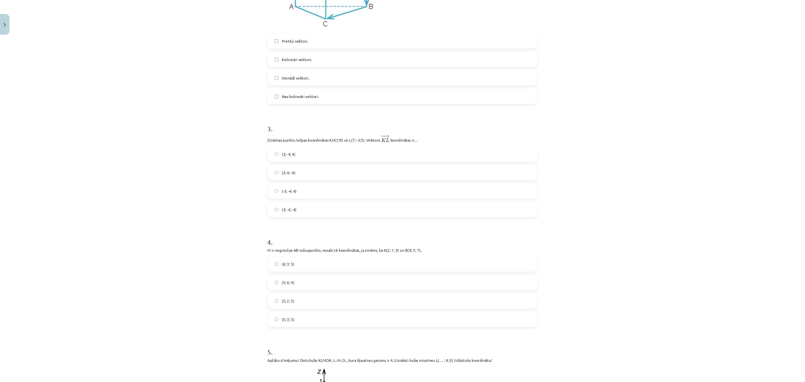
scroll to position [503, 0]
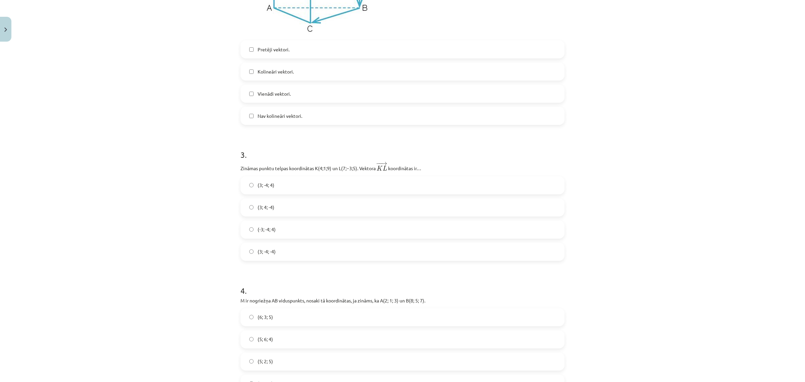
click at [251, 256] on label "(3; -4; -4)" at bounding box center [402, 251] width 323 height 17
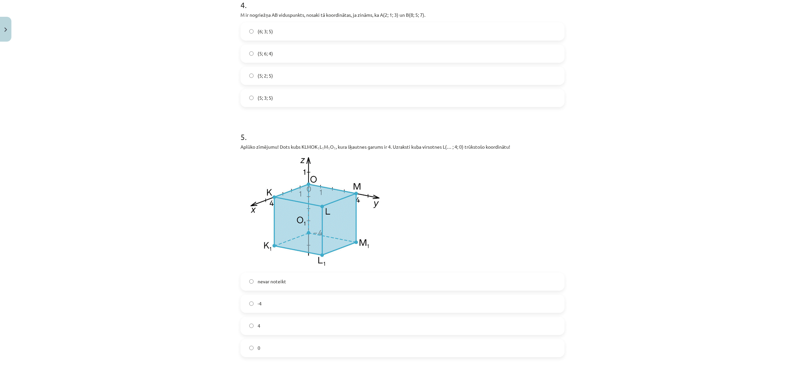
scroll to position [797, 0]
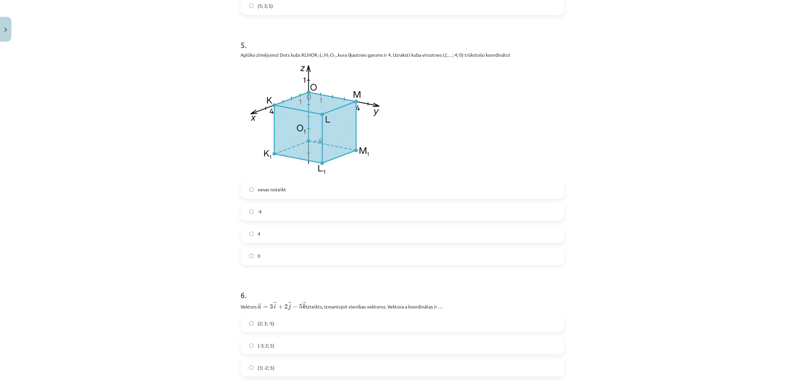
click at [257, 236] on label "4" at bounding box center [402, 233] width 323 height 17
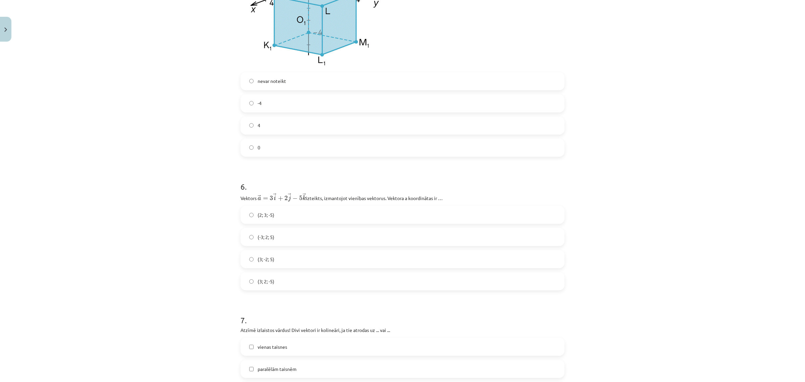
scroll to position [1048, 0]
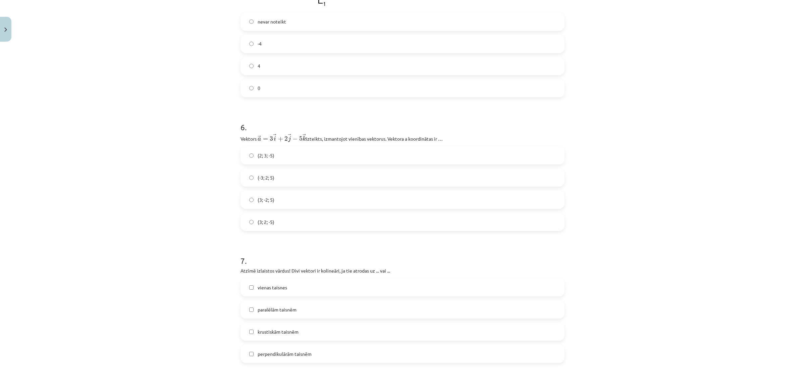
click at [272, 226] on label "(3; 2; -5)" at bounding box center [402, 221] width 323 height 17
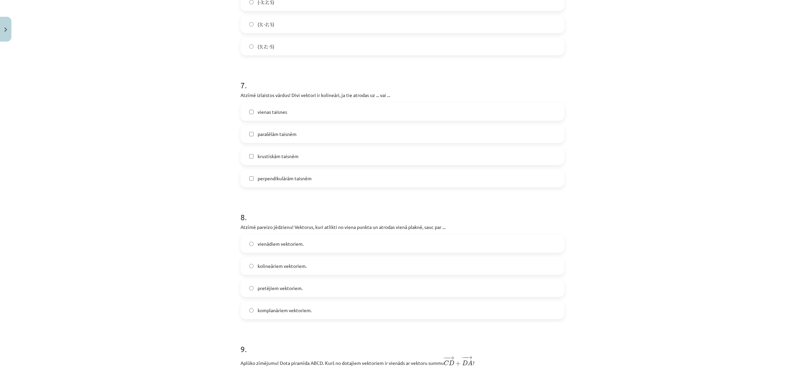
scroll to position [1258, 0]
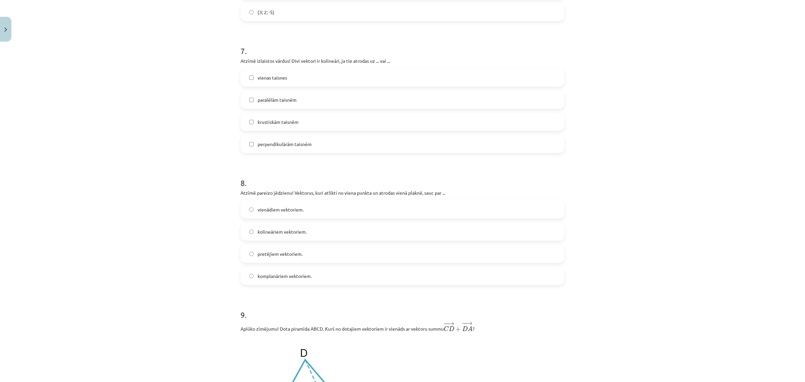
click at [242, 282] on label "komplanāriem vektoriem." at bounding box center [402, 275] width 323 height 17
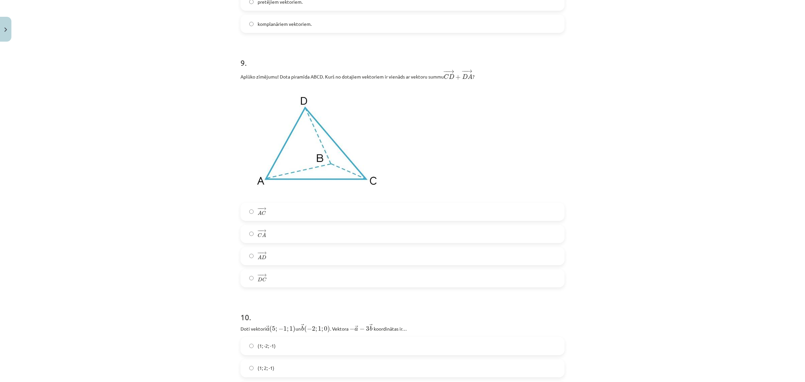
scroll to position [1551, 0]
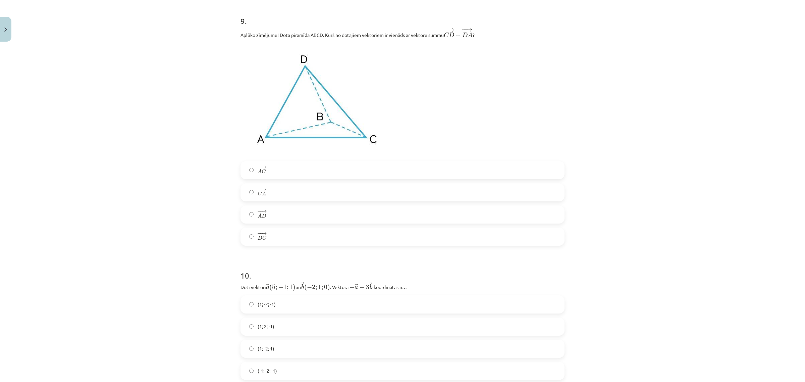
click at [241, 192] on label "− − → C A C A →" at bounding box center [402, 192] width 323 height 17
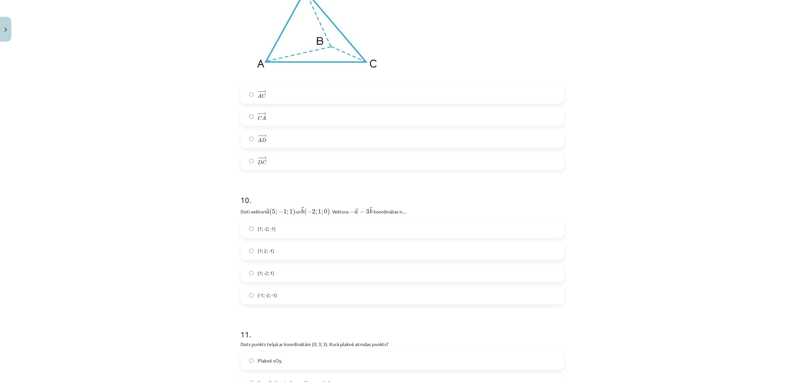
scroll to position [1677, 0]
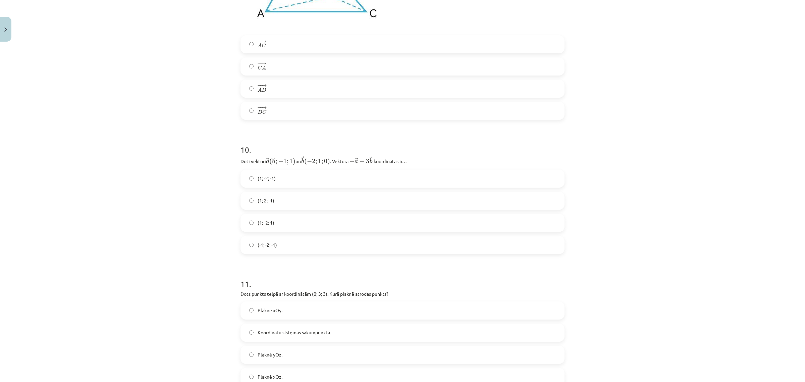
click at [245, 182] on label "(1; -2; -1)" at bounding box center [402, 178] width 323 height 17
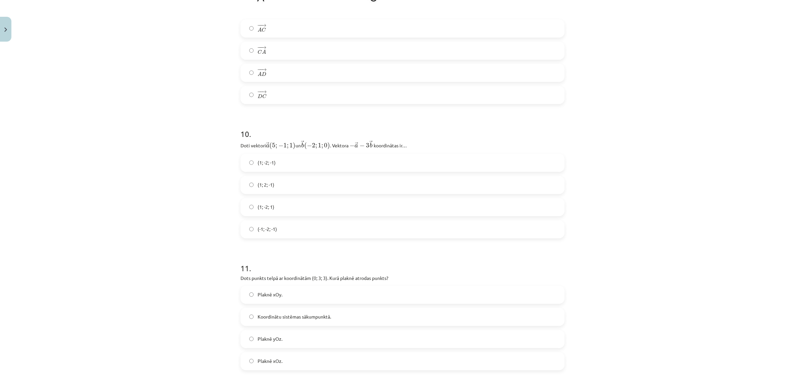
scroll to position [1761, 0]
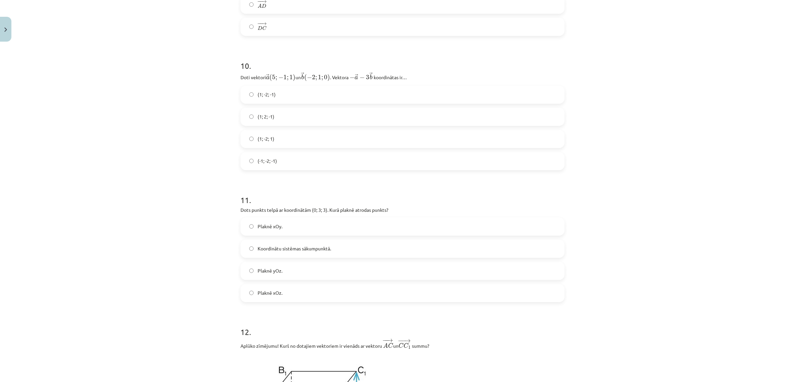
click at [244, 297] on label "Plaknē xOz." at bounding box center [402, 292] width 323 height 17
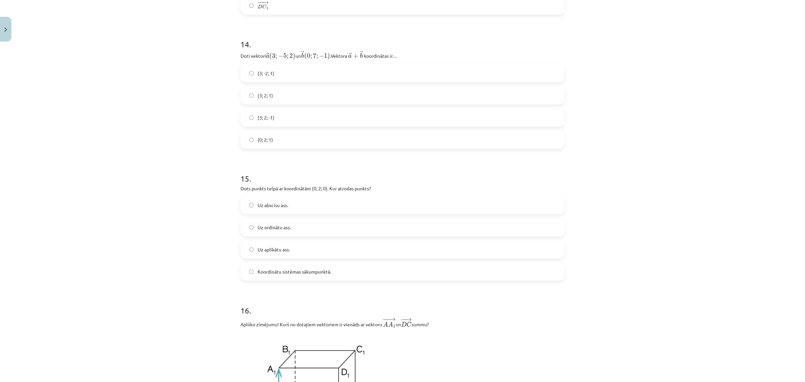
scroll to position [2558, 0]
click at [251, 97] on label "(3; 2; 1)" at bounding box center [402, 94] width 323 height 17
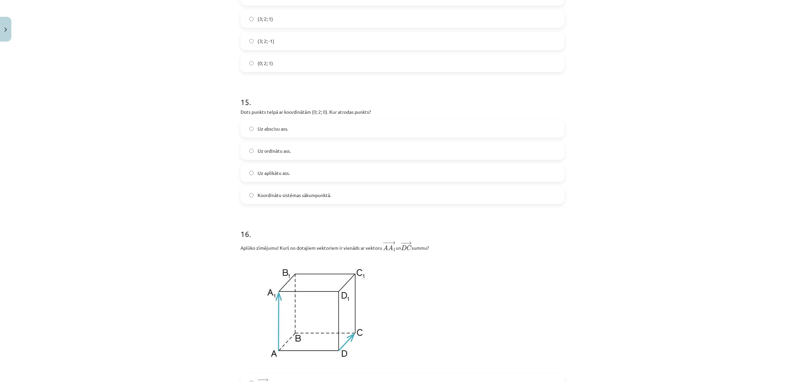
scroll to position [2641, 0]
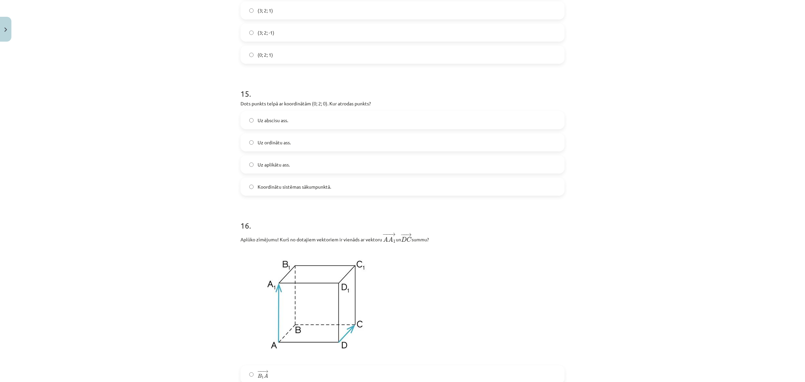
click at [244, 146] on label "Uz ordinātu ass." at bounding box center [402, 142] width 323 height 17
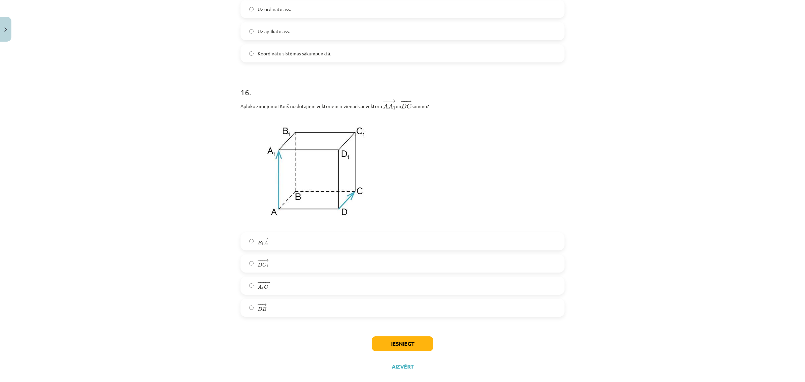
scroll to position [2790, 0]
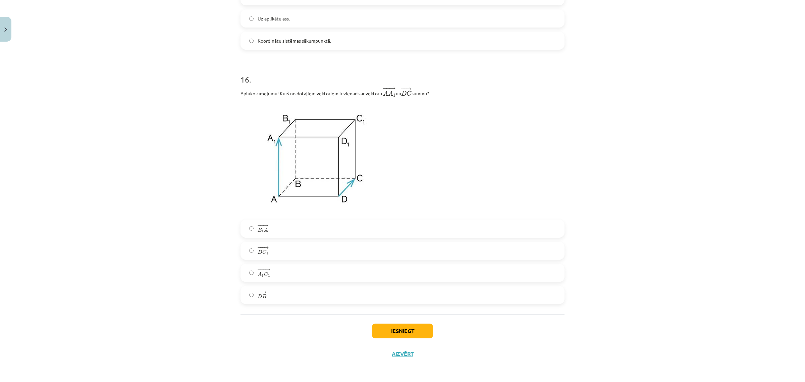
click at [245, 248] on label "− −− → D C 1 D C 1 →" at bounding box center [402, 250] width 323 height 17
click at [403, 329] on button "Iesniegt" at bounding box center [402, 330] width 61 height 15
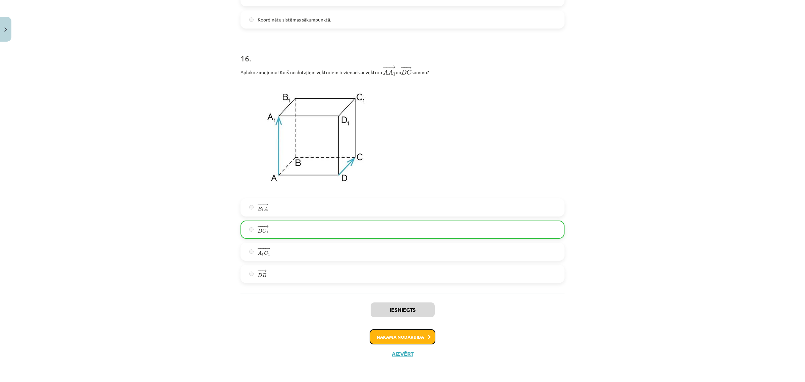
click at [410, 339] on button "Nākamā nodarbība" at bounding box center [403, 336] width 66 height 15
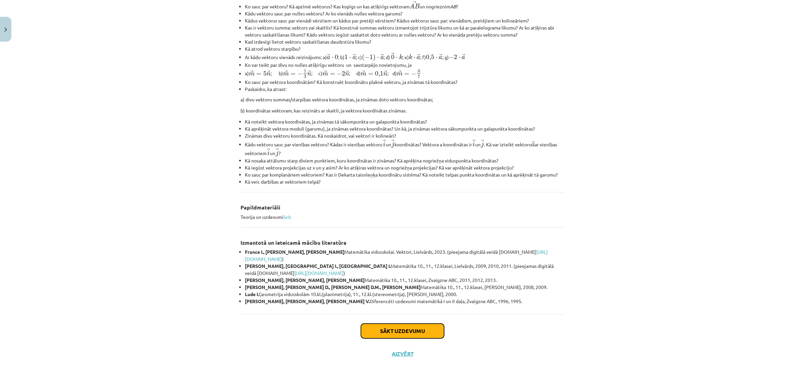
click at [405, 333] on button "Sākt uzdevumu" at bounding box center [402, 330] width 83 height 15
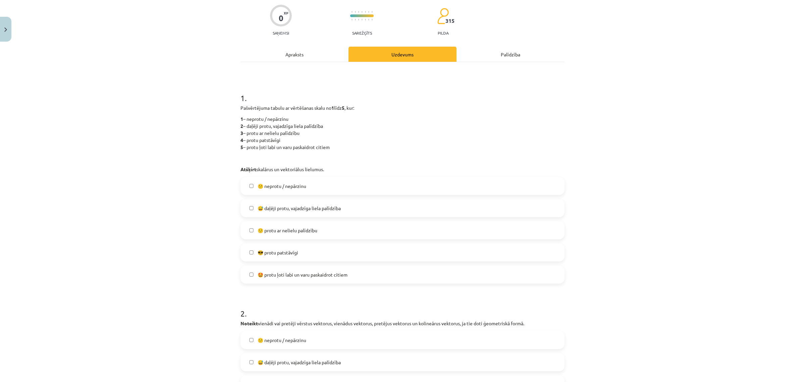
scroll to position [59, 0]
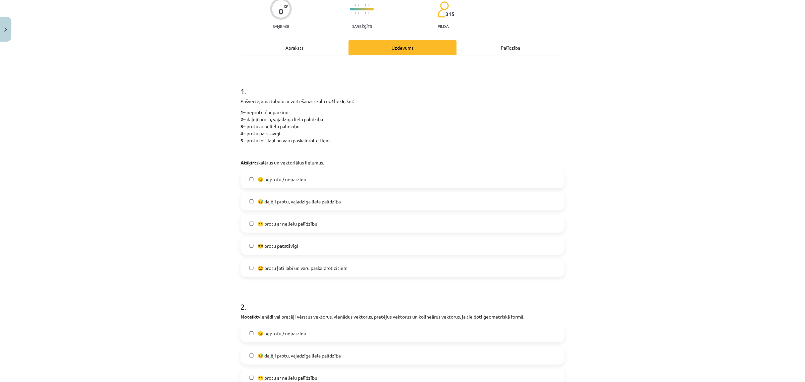
click at [253, 196] on label "😅 daļēji protu, vajadzīga liela palīdzība" at bounding box center [402, 201] width 323 height 17
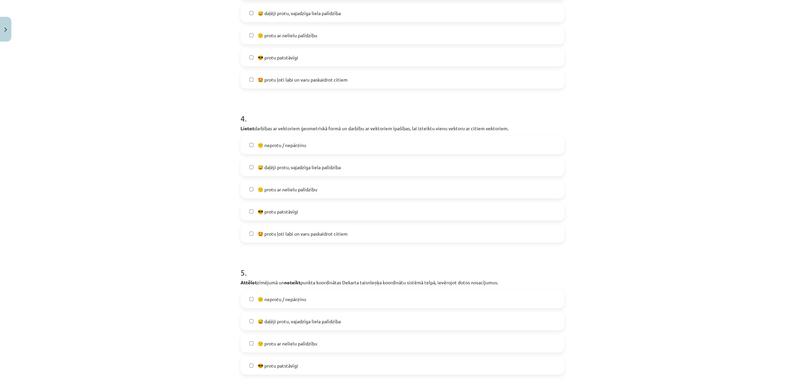
click at [247, 170] on label "😅 daļēji protu, vajadzīga liela palīdzība" at bounding box center [402, 167] width 323 height 17
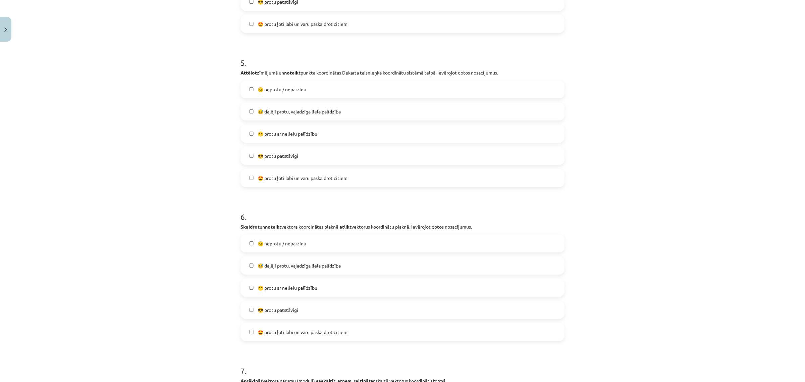
click at [259, 106] on label "😅 daļēji protu, vajadzīga liela palīdzība" at bounding box center [402, 111] width 323 height 17
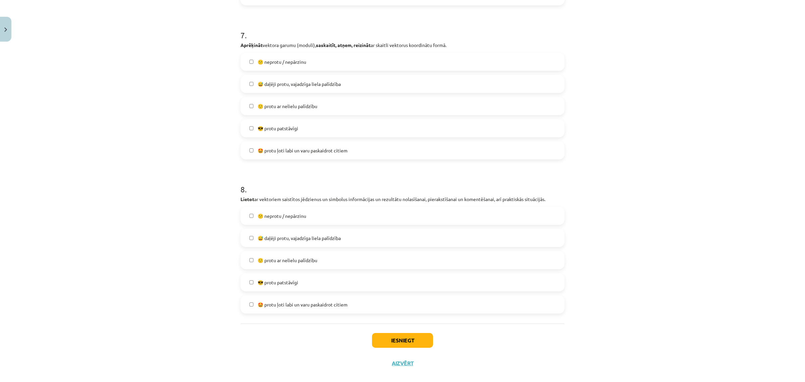
click at [247, 86] on label "😅 daļēji protu, vajadzīga liela palīdzība" at bounding box center [402, 83] width 323 height 17
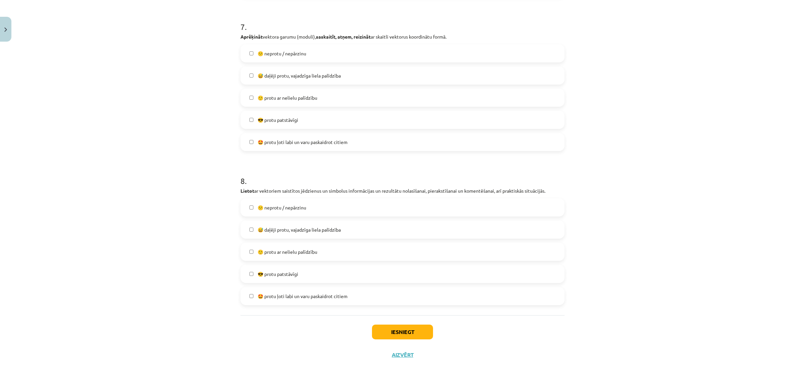
scroll to position [1116, 0]
click at [241, 221] on label "😅 daļēji protu, vajadzīga liela palīdzība" at bounding box center [402, 229] width 323 height 17
click at [393, 324] on button "Iesniegt" at bounding box center [402, 331] width 61 height 15
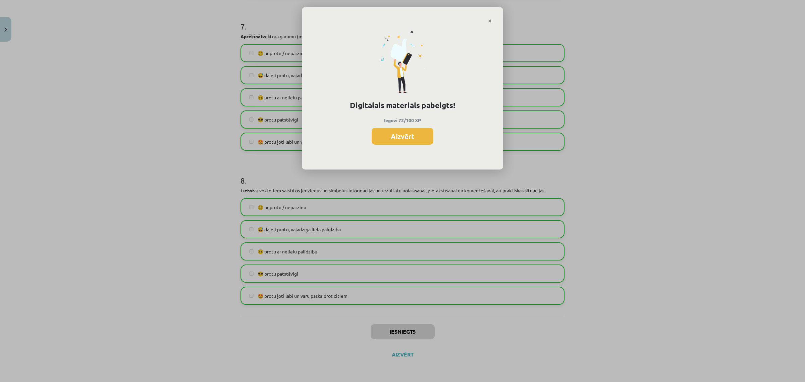
drag, startPoint x: 402, startPoint y: 140, endPoint x: 435, endPoint y: 109, distance: 45.8
click at [402, 140] on button "Aizvērt" at bounding box center [403, 136] width 62 height 17
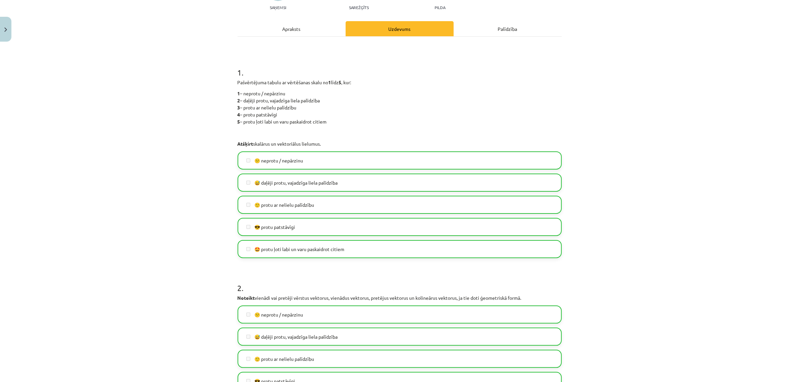
scroll to position [0, 0]
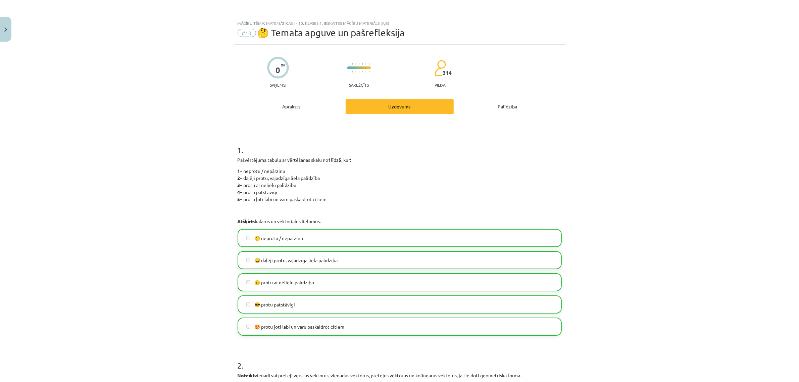
drag, startPoint x: 267, startPoint y: 29, endPoint x: 258, endPoint y: 28, distance: 9.8
click at [267, 29] on span "🤔 Temata apguve un pašrefleksija" at bounding box center [331, 32] width 147 height 11
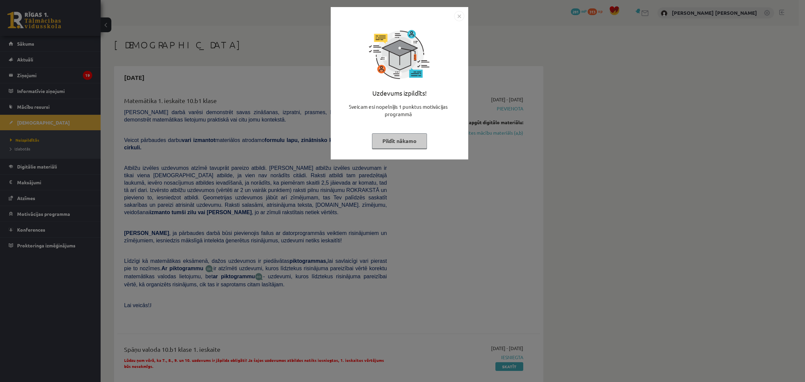
click at [370, 173] on div "Uzdevums izpildīts! Sveicam esi nopelnījis 1 punktus motivācijas programmā Pild…" at bounding box center [402, 191] width 805 height 382
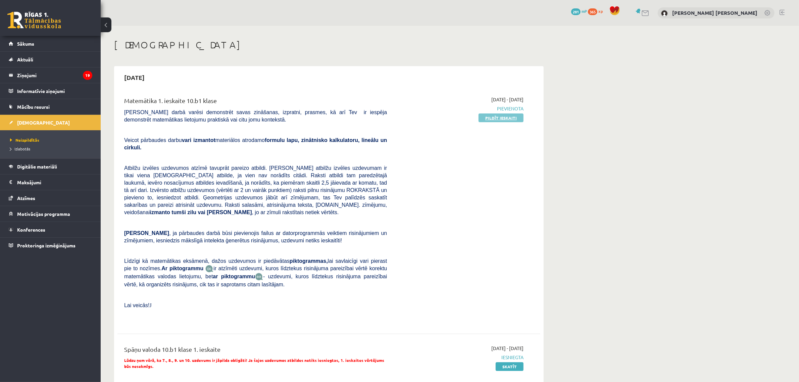
click at [497, 116] on link "Pildīt ieskaiti" at bounding box center [500, 117] width 45 height 9
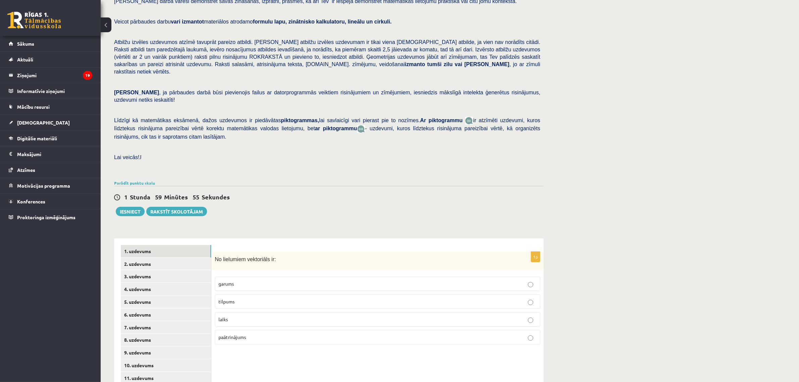
scroll to position [86, 0]
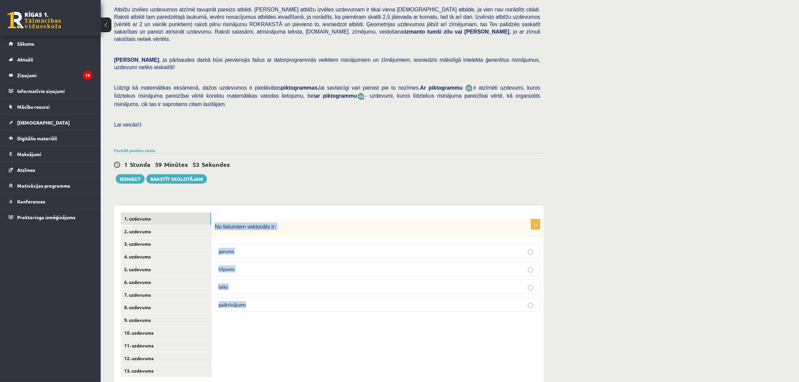
drag, startPoint x: 212, startPoint y: 209, endPoint x: 538, endPoint y: 293, distance: 336.1
click at [538, 293] on div "1p No lielumiem vektoriāls ir: garums tilpums laiks paātrinājums" at bounding box center [377, 268] width 332 height 98
copy div "No lielumiem vektoriāls ir: garums tilpums laiks paātrinājums"
click at [248, 301] on p "paātrinājums" at bounding box center [377, 304] width 318 height 7
click at [143, 225] on link "2. uzdevums" at bounding box center [166, 231] width 90 height 12
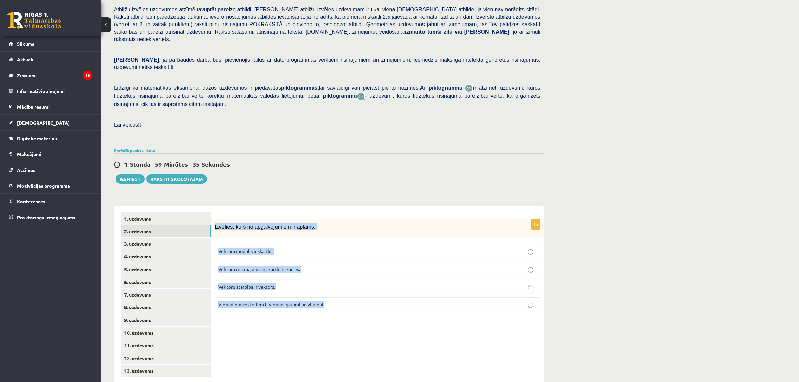
drag, startPoint x: 215, startPoint y: 210, endPoint x: 382, endPoint y: 288, distance: 184.4
click at [382, 288] on div "1p Izvēlies, kurš no apgalvojumiem ir aplams. Vektora modulis ir skaitlis. Vekt…" at bounding box center [377, 268] width 332 height 98
copy div "Izvēlies, kurš no apgalvojumiem ir aplams. Vektora modulis ir skaitlis. Vektora…"
click at [233, 266] on span "Vektora reizinājums ar skaitli ir skaitlis." at bounding box center [259, 269] width 82 height 6
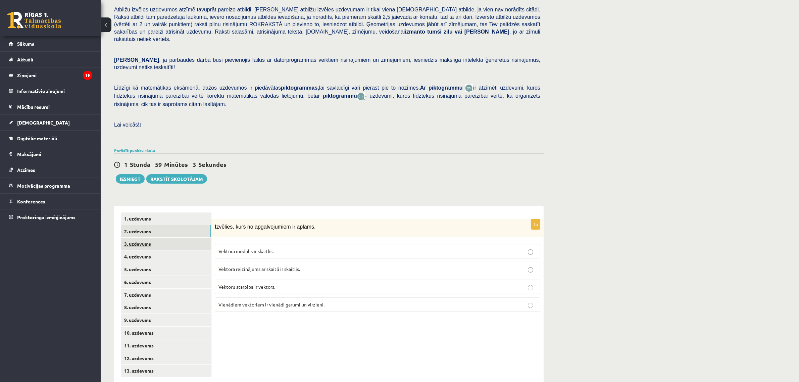
click at [129, 237] on link "3. uzdevums" at bounding box center [166, 243] width 90 height 12
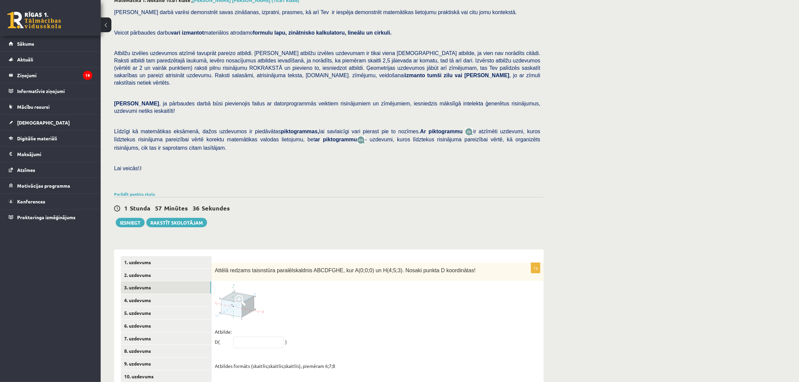
scroll to position [84, 0]
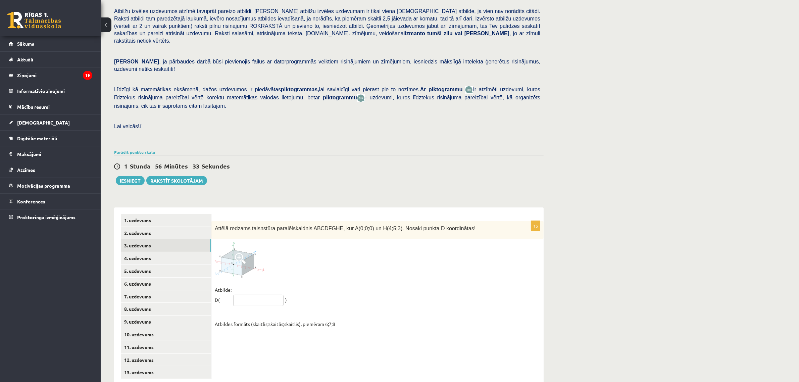
click at [252, 294] on input "text" at bounding box center [258, 299] width 50 height 11
paste input "*****"
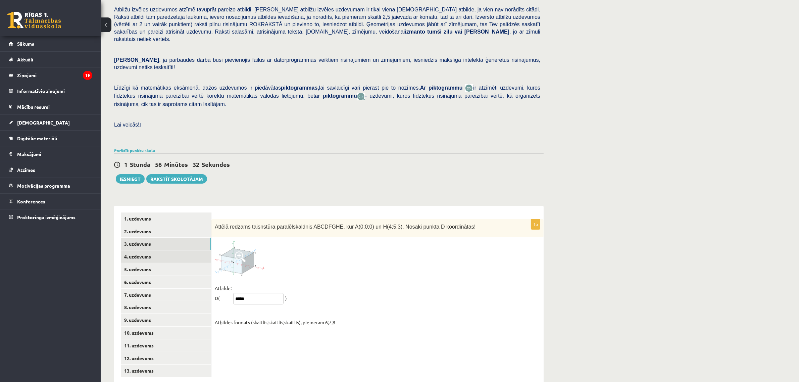
type input "*****"
click at [148, 250] on link "4. uzdevums" at bounding box center [166, 256] width 90 height 12
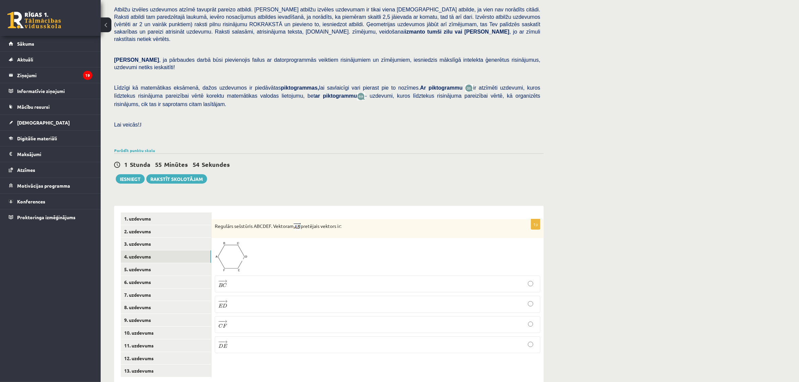
click at [271, 337] on label "− − → D E D E →" at bounding box center [377, 344] width 325 height 17
click at [132, 263] on link "5. uzdevums" at bounding box center [166, 269] width 90 height 12
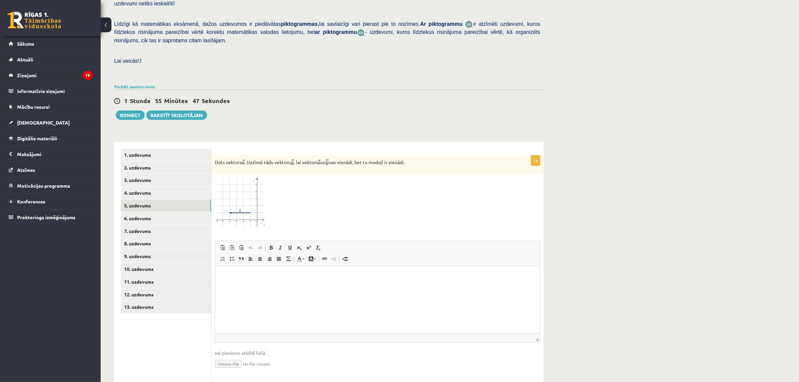
scroll to position [153, 0]
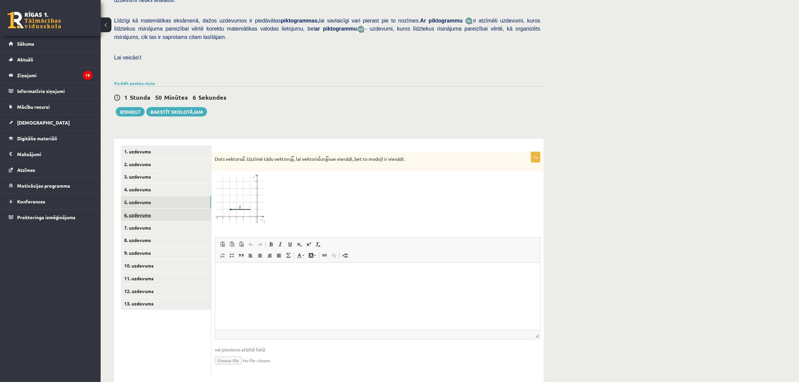
click at [132, 209] on link "6. uzdevums" at bounding box center [166, 215] width 90 height 12
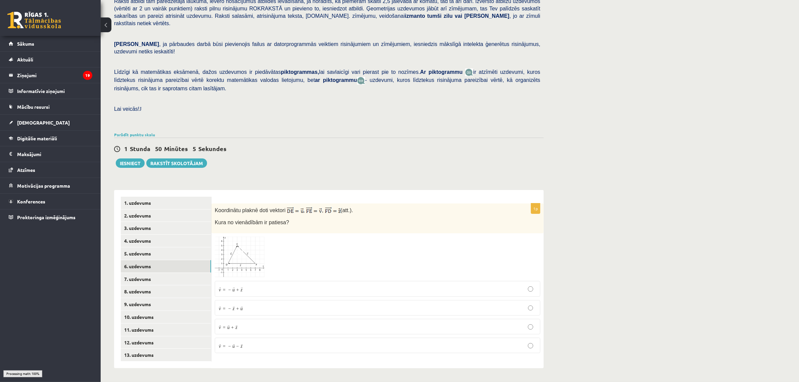
scroll to position [86, 0]
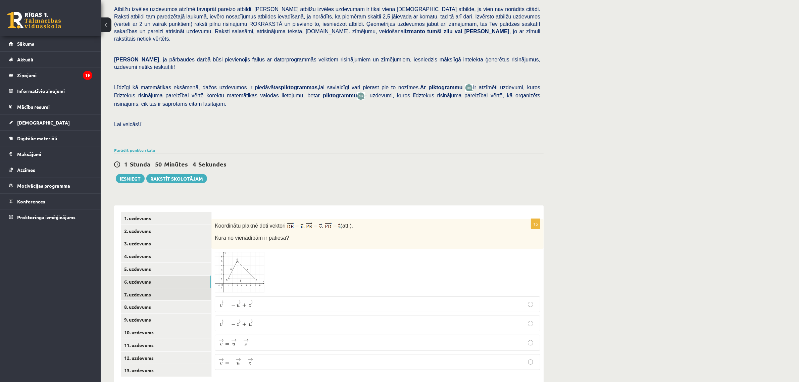
drag, startPoint x: 148, startPoint y: 281, endPoint x: 143, endPoint y: 278, distance: 5.7
click at [147, 288] on link "7. uzdevums" at bounding box center [166, 294] width 90 height 12
click at [135, 288] on link "7. uzdevums" at bounding box center [166, 294] width 90 height 12
click at [132, 301] on link "8. uzdevums" at bounding box center [166, 307] width 90 height 12
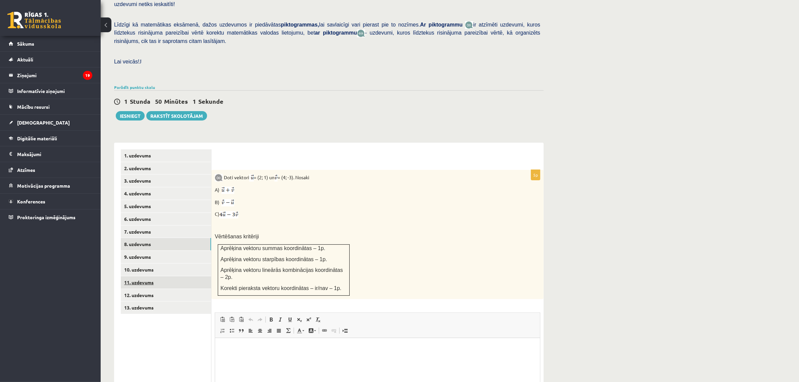
scroll to position [0, 0]
click at [133, 251] on link "9. uzdevums" at bounding box center [166, 257] width 90 height 12
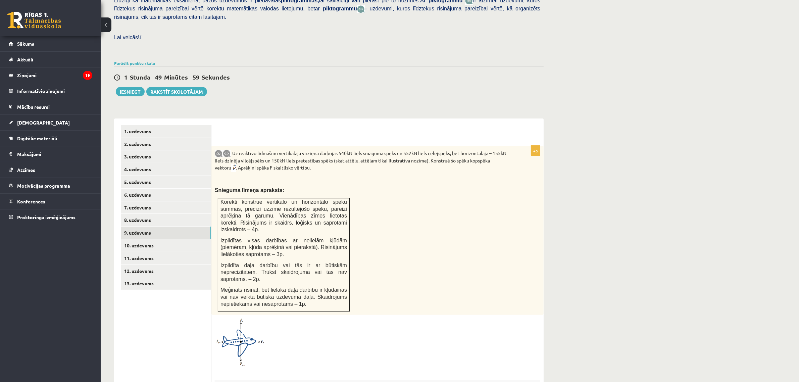
scroll to position [309, 0]
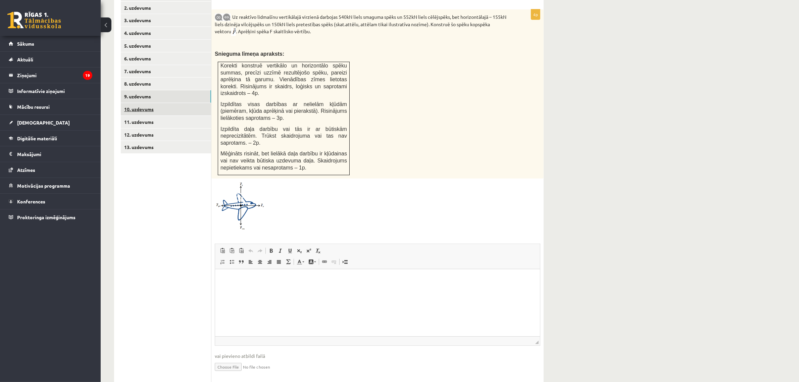
click at [143, 103] on link "10. uzdevums" at bounding box center [166, 109] width 90 height 12
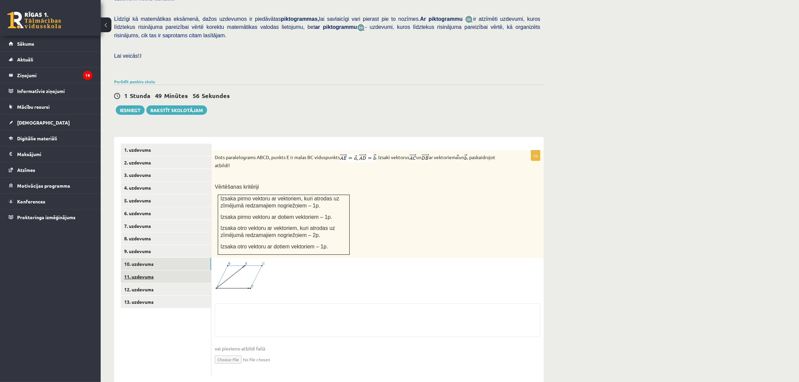
click at [137, 270] on link "11. uzdevums" at bounding box center [166, 276] width 90 height 12
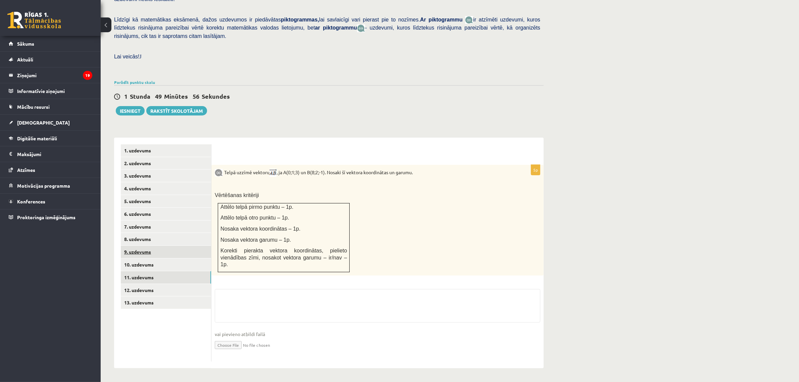
scroll to position [131, 0]
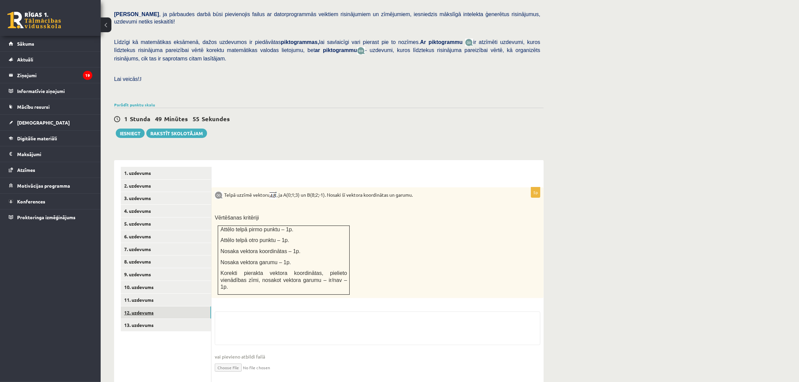
click at [139, 306] on link "12. uzdevums" at bounding box center [166, 312] width 90 height 12
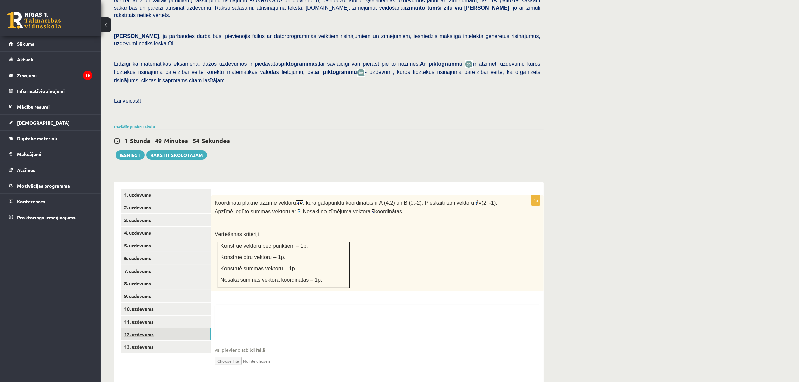
click at [139, 328] on link "12. uzdevums" at bounding box center [166, 334] width 90 height 12
click at [134, 340] on link "13. uzdevums" at bounding box center [166, 346] width 90 height 12
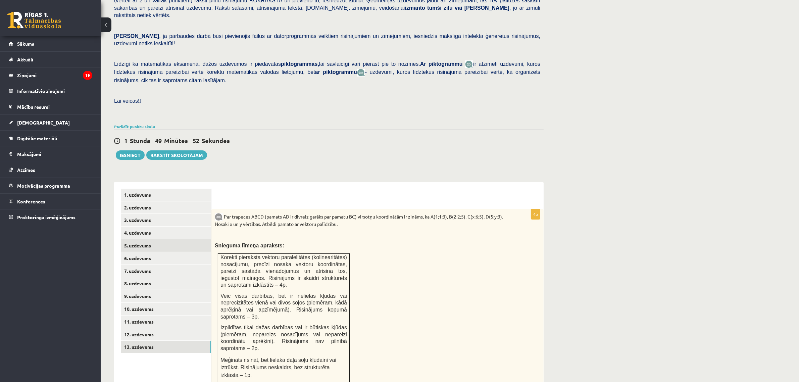
click at [128, 239] on link "5. uzdevums" at bounding box center [166, 245] width 90 height 12
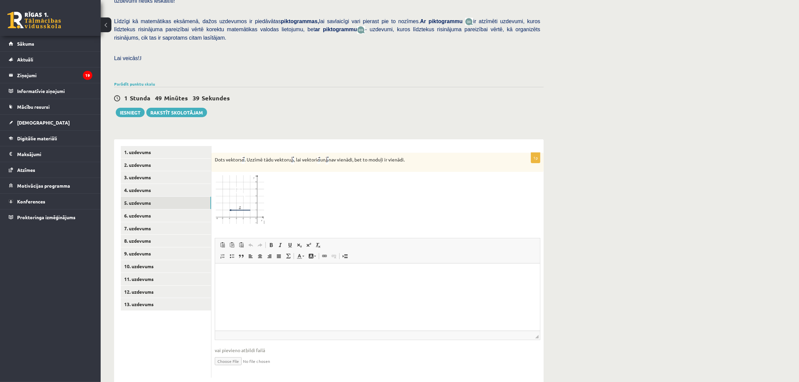
scroll to position [153, 0]
drag, startPoint x: 734, startPoint y: 167, endPoint x: 719, endPoint y: 169, distance: 14.7
click at [734, 167] on div "Matemātika 1. ieskaite 10.b1 klase , Frančesko Pio Bevilakva (10.b1 klase) Pārb…" at bounding box center [450, 135] width 698 height 524
click at [227, 353] on input "file" at bounding box center [377, 360] width 325 height 14
type input "**********"
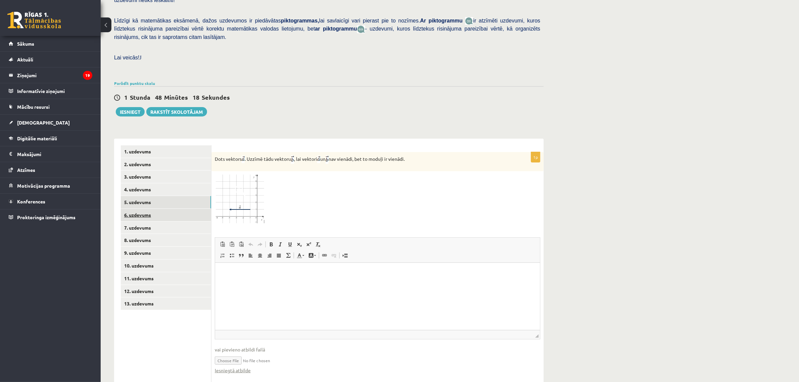
click at [143, 209] on link "6. uzdevums" at bounding box center [166, 215] width 90 height 12
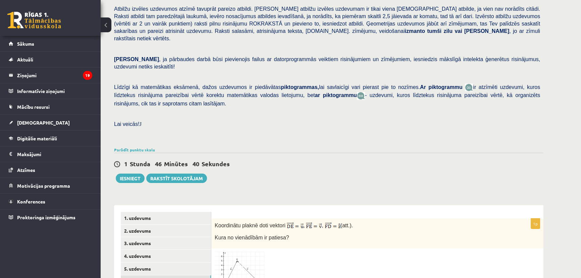
scroll to position [190, 0]
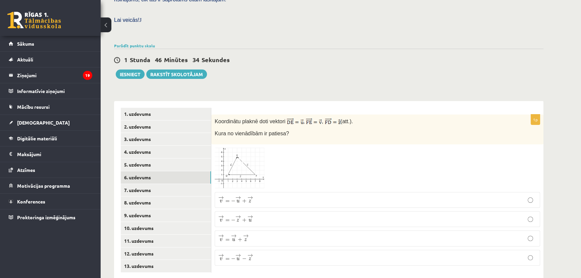
click at [236, 234] on p "→ v = → u + → z v → = u → + z →" at bounding box center [377, 238] width 318 height 8
click at [144, 184] on link "7. uzdevums" at bounding box center [166, 190] width 90 height 12
click at [226, 237] on span "=" at bounding box center [225, 238] width 4 height 2
click at [144, 196] on link "8. uzdevums" at bounding box center [166, 202] width 90 height 12
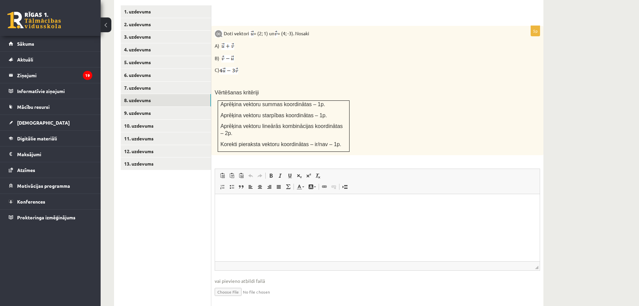
scroll to position [293, 0]
click at [226, 284] on input "file" at bounding box center [377, 291] width 325 height 14
type input "**********"
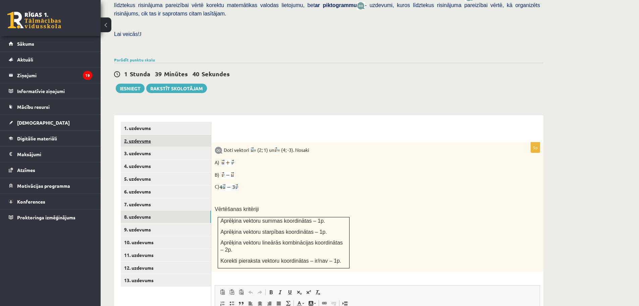
scroll to position [132, 0]
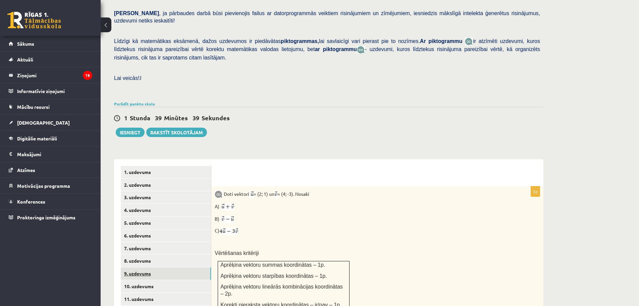
click at [126, 267] on link "9. uzdevums" at bounding box center [166, 273] width 90 height 12
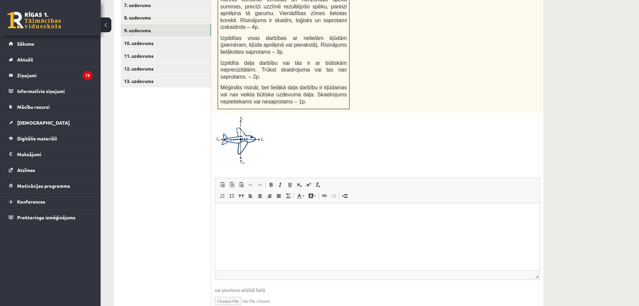
scroll to position [352, 0]
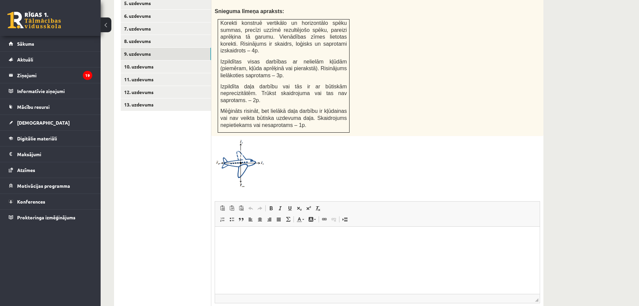
drag, startPoint x: 614, startPoint y: 133, endPoint x: 580, endPoint y: 141, distance: 35.1
click at [614, 133] on div "Matemātika 1. ieskaite 10.b1 klase , Frančesko Pio Bevilakva (10.b1 klase) Pārb…" at bounding box center [370, 17] width 538 height 686
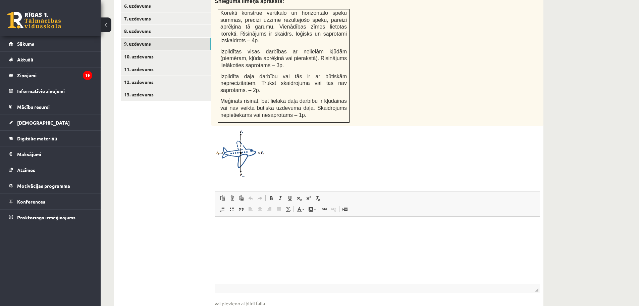
scroll to position [385, 0]
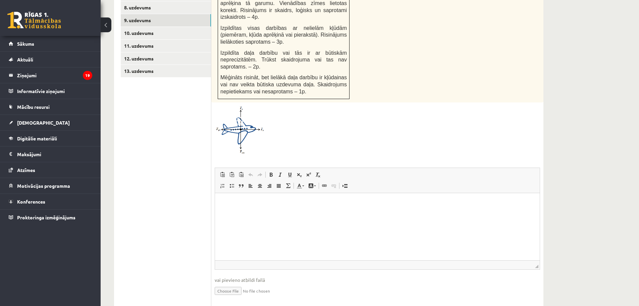
click at [221, 283] on input "file" at bounding box center [377, 290] width 325 height 14
type input "**********"
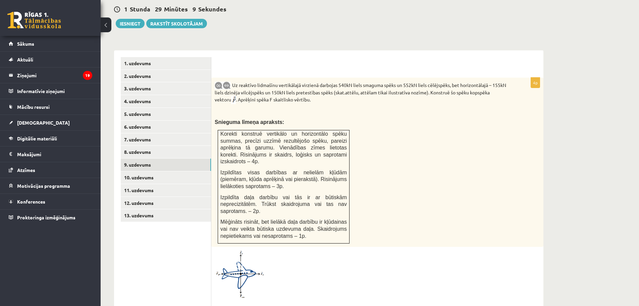
scroll to position [184, 0]
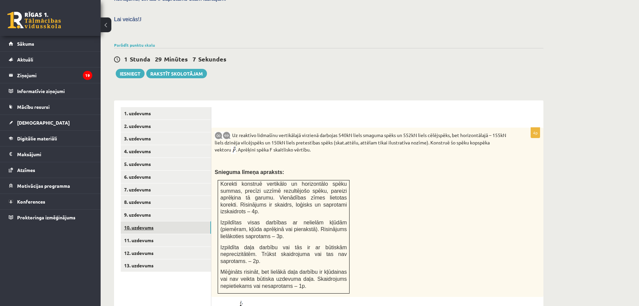
click at [139, 221] on link "10. uzdevums" at bounding box center [166, 227] width 90 height 12
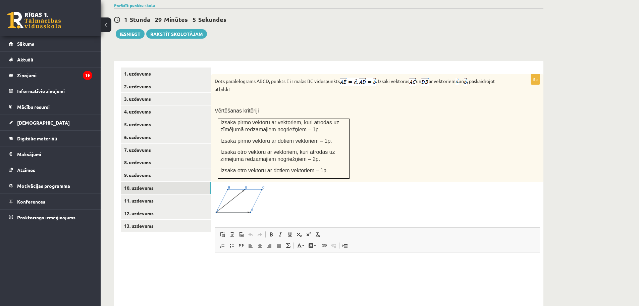
scroll to position [0, 0]
click at [140, 194] on link "11. uzdevums" at bounding box center [166, 200] width 90 height 12
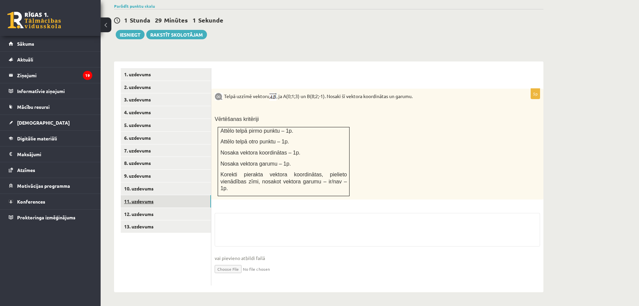
scroll to position [208, 0]
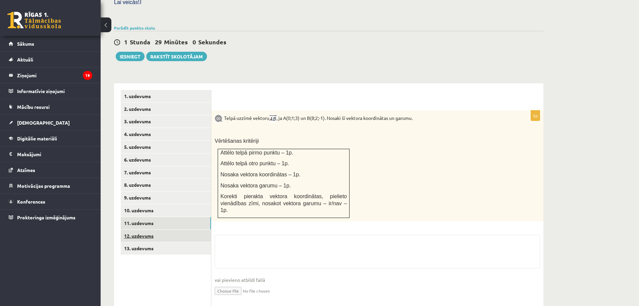
click at [137, 229] on link "12. uzdevums" at bounding box center [166, 235] width 90 height 12
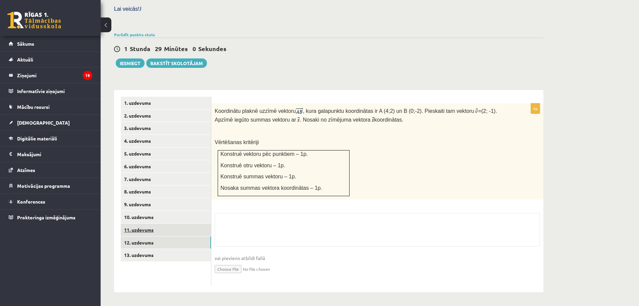
scroll to position [186, 0]
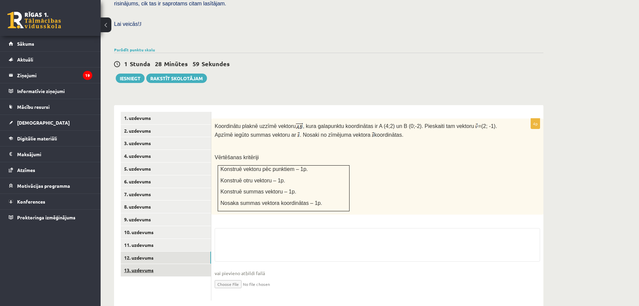
click at [142, 264] on link "13. uzdevums" at bounding box center [166, 270] width 90 height 12
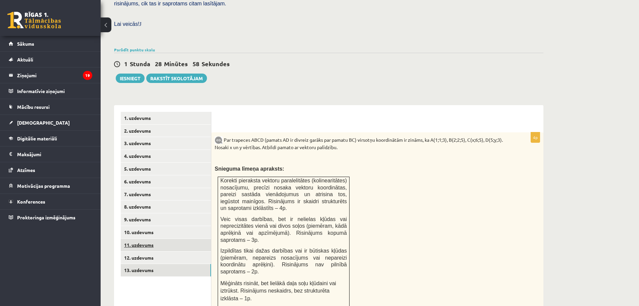
click at [138, 238] on link "11. uzdevums" at bounding box center [166, 244] width 90 height 12
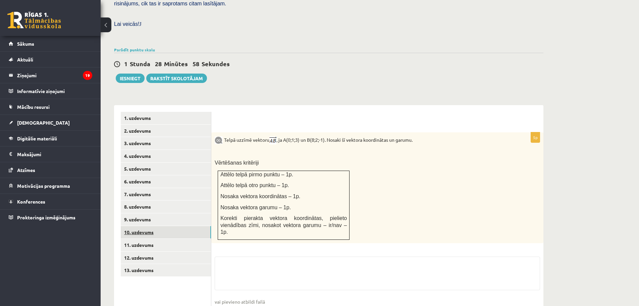
click at [139, 226] on link "10. uzdevums" at bounding box center [166, 232] width 90 height 12
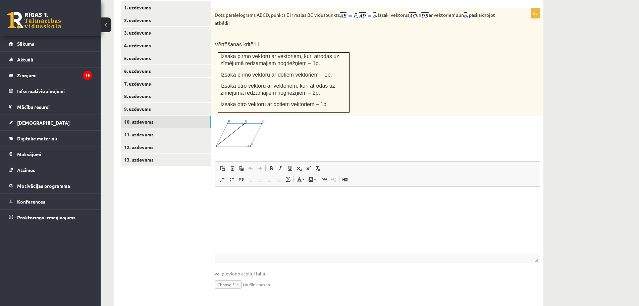
scroll to position [297, 0]
click at [230, 276] on input "file" at bounding box center [377, 283] width 325 height 14
type input "**********"
click at [148, 127] on link "11. uzdevums" at bounding box center [166, 133] width 90 height 12
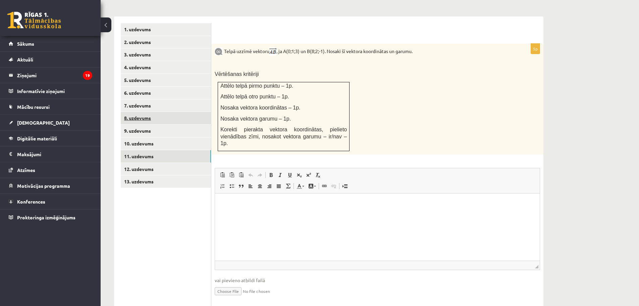
scroll to position [0, 0]
click at [232, 283] on input "file" at bounding box center [377, 290] width 325 height 14
click at [234, 283] on input "file" at bounding box center [377, 290] width 325 height 14
type input "**********"
click at [252, 213] on html at bounding box center [377, 203] width 325 height 20
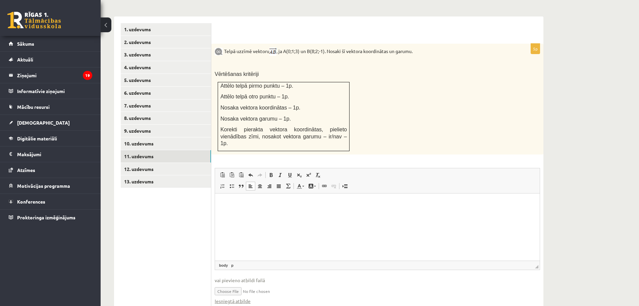
click at [228, 283] on input "file" at bounding box center [377, 290] width 325 height 14
type input "**********"
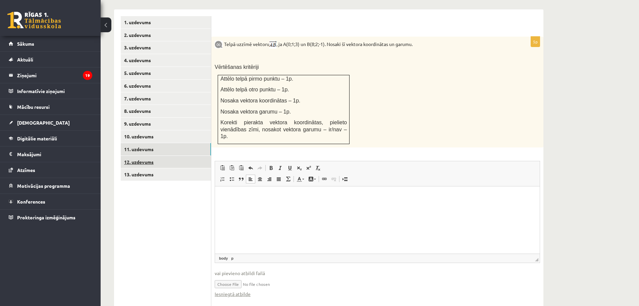
click at [153, 156] on link "12. uzdevums" at bounding box center [166, 162] width 90 height 12
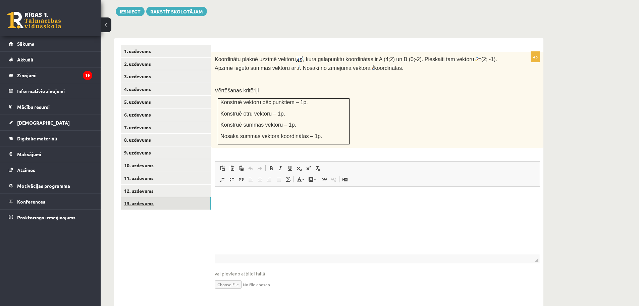
click at [157, 197] on link "13. uzdevums" at bounding box center [166, 203] width 90 height 12
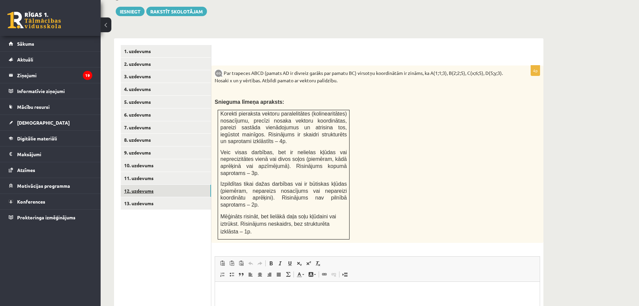
click at [129, 184] on link "12. uzdevums" at bounding box center [166, 190] width 90 height 12
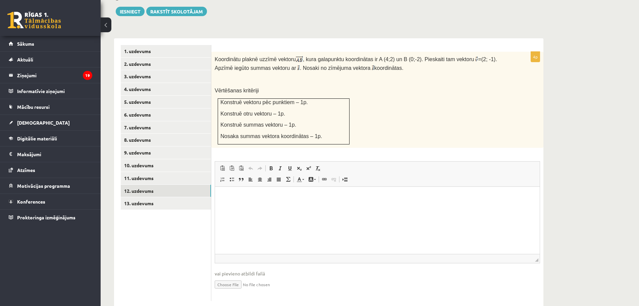
click at [227, 277] on input "file" at bounding box center [377, 284] width 325 height 14
type input "**********"
click at [168, 197] on link "13. uzdevums" at bounding box center [166, 203] width 90 height 12
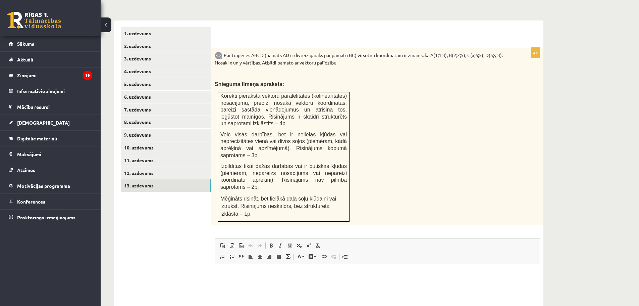
scroll to position [334, 0]
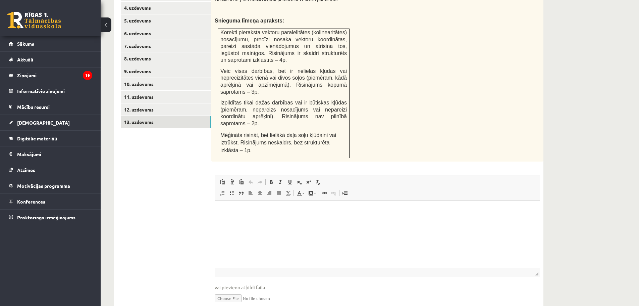
click at [227, 290] on input "file" at bounding box center [377, 297] width 325 height 14
type input "**********"
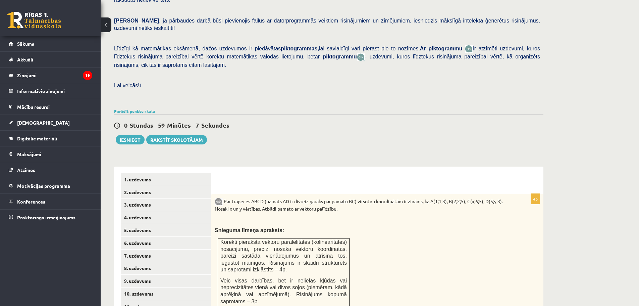
scroll to position [39, 0]
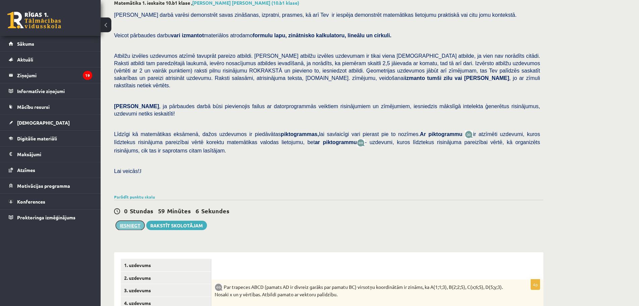
click at [129, 220] on button "Iesniegt" at bounding box center [130, 224] width 29 height 9
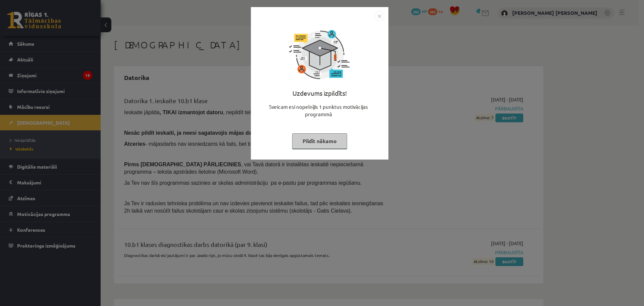
click at [346, 196] on div "Uzdevums izpildīts! Sveicam esi nopelnījis 1 punktus motivācijas programmā Pild…" at bounding box center [322, 153] width 644 height 306
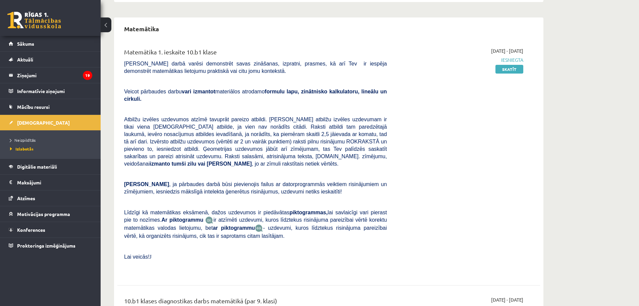
scroll to position [436, 0]
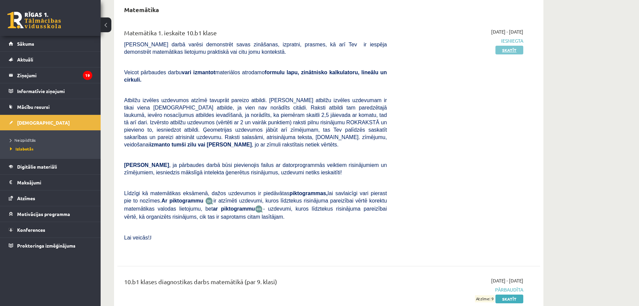
click at [522, 48] on link "Skatīt" at bounding box center [509, 50] width 28 height 9
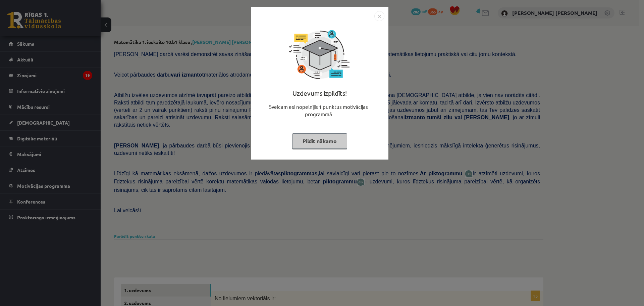
click at [329, 184] on div "Uzdevums izpildīts! Sveicam esi nopelnījis 1 punktus motivācijas programmā Pild…" at bounding box center [322, 153] width 644 height 306
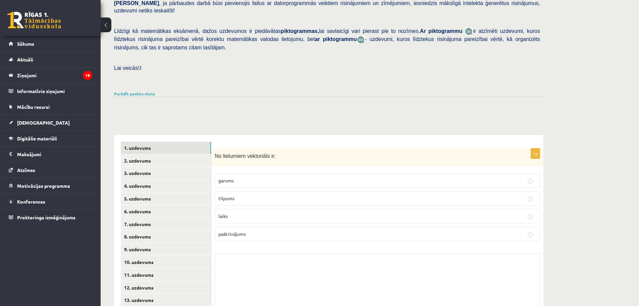
scroll to position [165, 0]
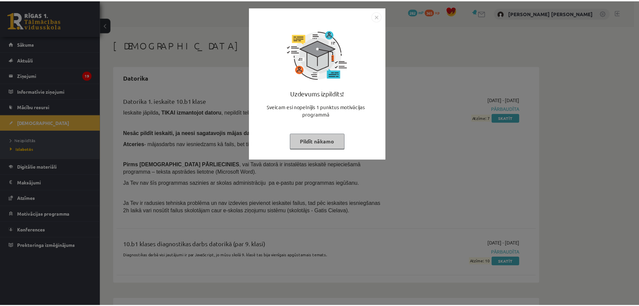
scroll to position [436, 0]
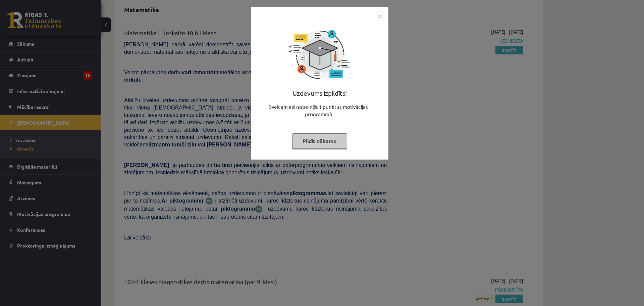
click at [326, 195] on div "Uzdevums izpildīts! Sveicam esi nopelnījis 1 punktus motivācijas programmā Pild…" at bounding box center [322, 153] width 644 height 306
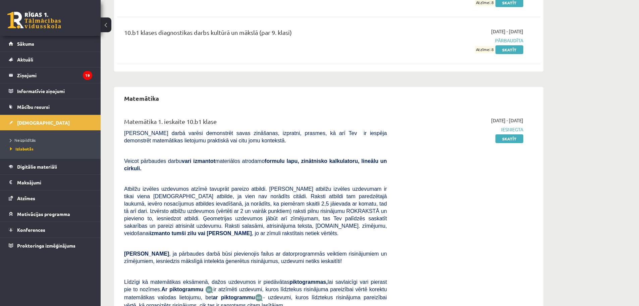
scroll to position [239, 0]
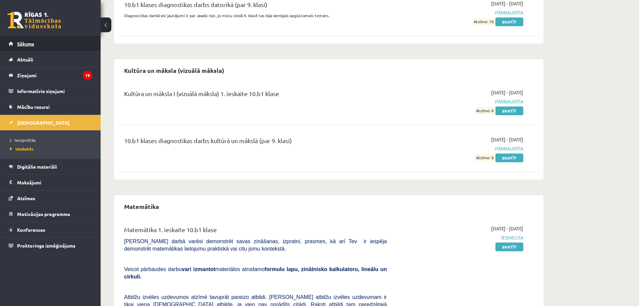
click at [21, 48] on link "Sākums" at bounding box center [51, 43] width 84 height 15
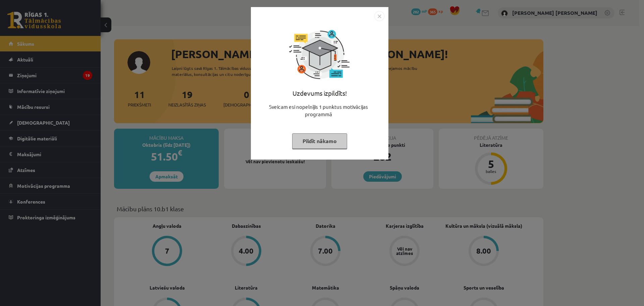
click at [202, 183] on div "Uzdevums izpildīts! Sveicam esi nopelnījis 1 punktus motivācijas programmā Pild…" at bounding box center [322, 153] width 644 height 306
